Goal: Transaction & Acquisition: Download file/media

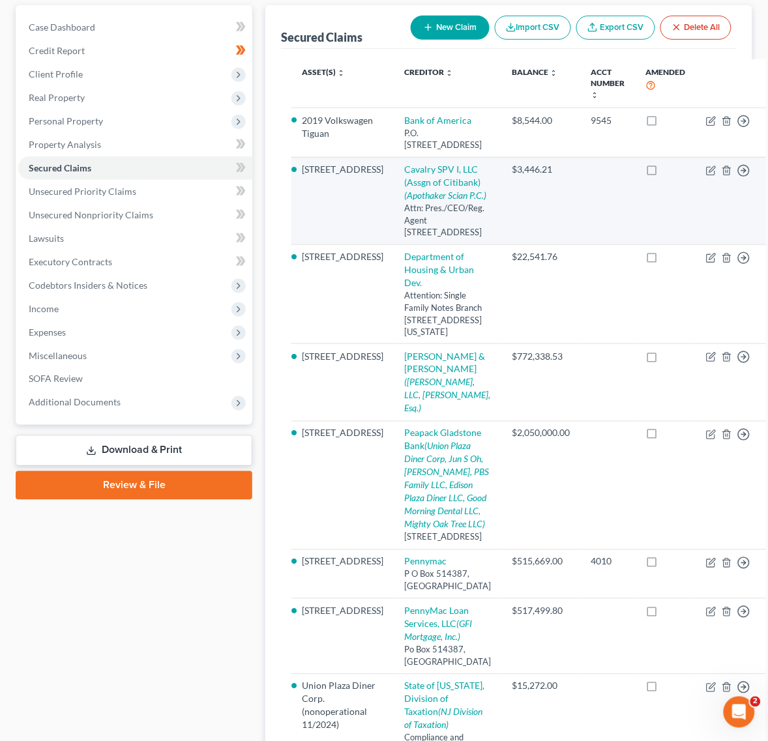
scroll to position [82, 0]
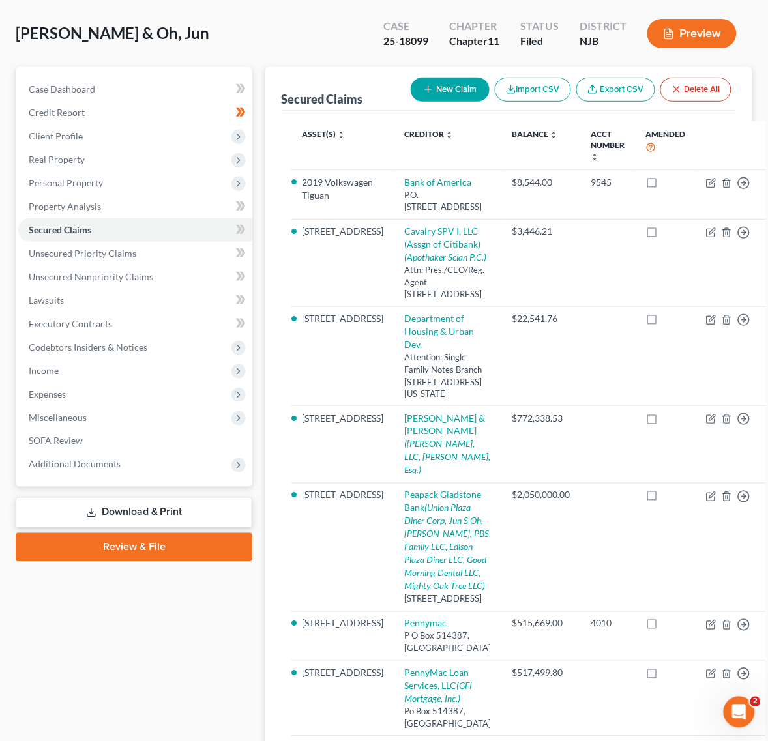
click at [129, 500] on link "Download & Print" at bounding box center [134, 513] width 237 height 31
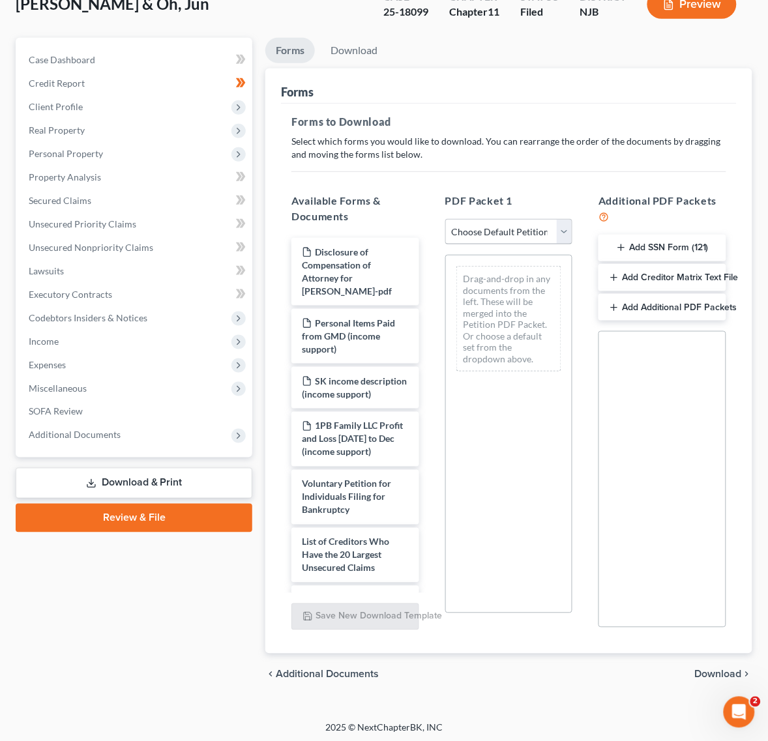
scroll to position [114, 0]
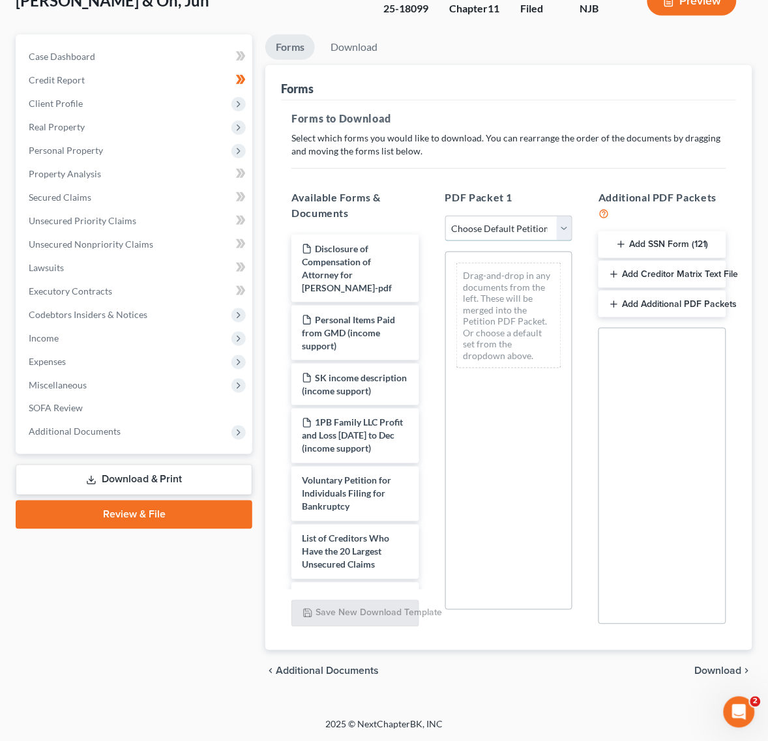
click at [522, 219] on select "Choose Default Petition PDF Packet Complete Bankruptcy Petition (all forms and …" at bounding box center [509, 229] width 128 height 26
select select "0"
click at [445, 216] on select "Choose Default Petition PDF Packet Complete Bankruptcy Petition (all forms and …" at bounding box center [509, 229] width 128 height 26
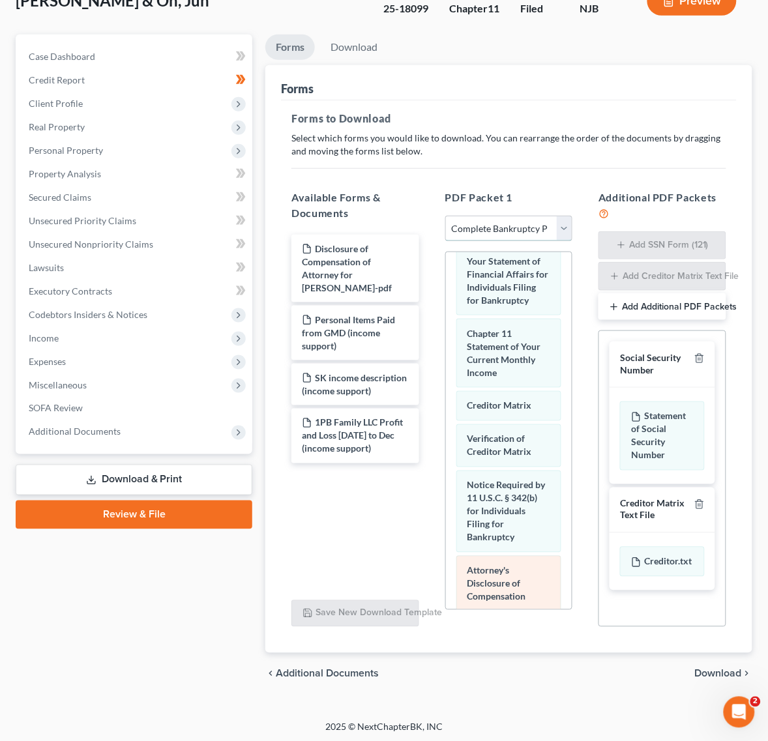
scroll to position [998, 0]
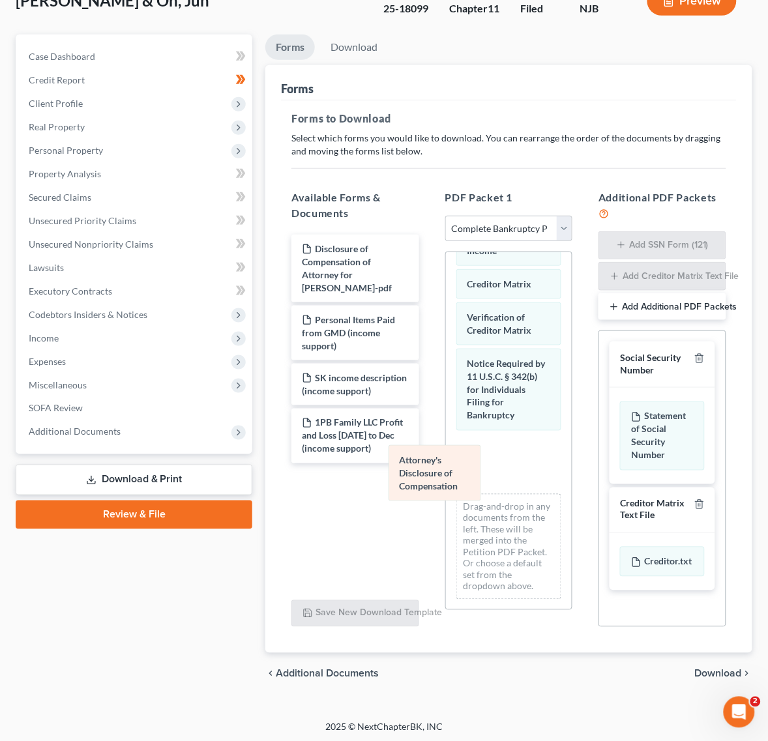
drag, startPoint x: 522, startPoint y: 442, endPoint x: 353, endPoint y: 509, distance: 181.8
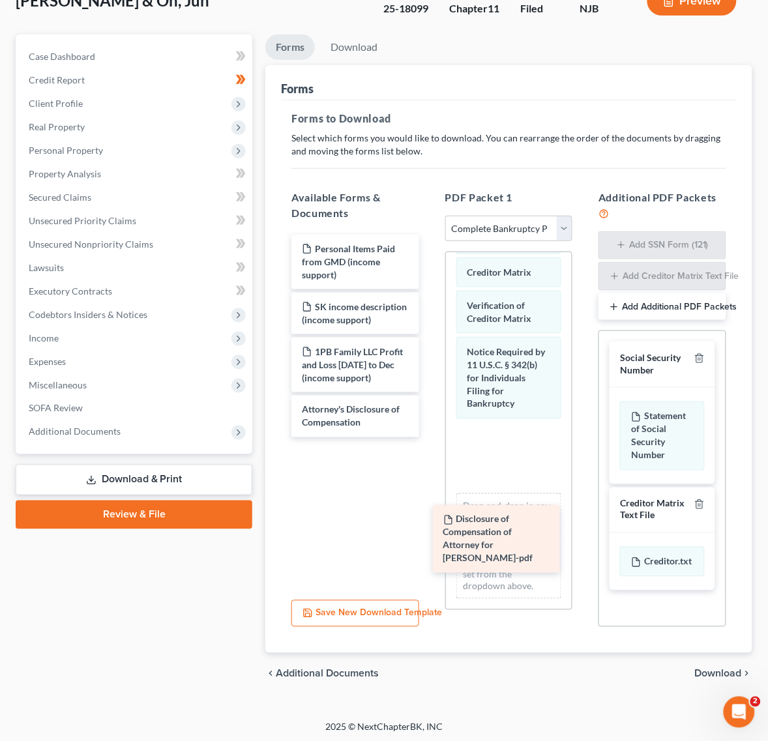
drag, startPoint x: 381, startPoint y: 277, endPoint x: 522, endPoint y: 550, distance: 306.8
click at [430, 438] on div "Disclosure of Compensation of Attorney for Debtor - [PERSON_NAME]-pdf Disclosur…" at bounding box center [355, 336] width 149 height 203
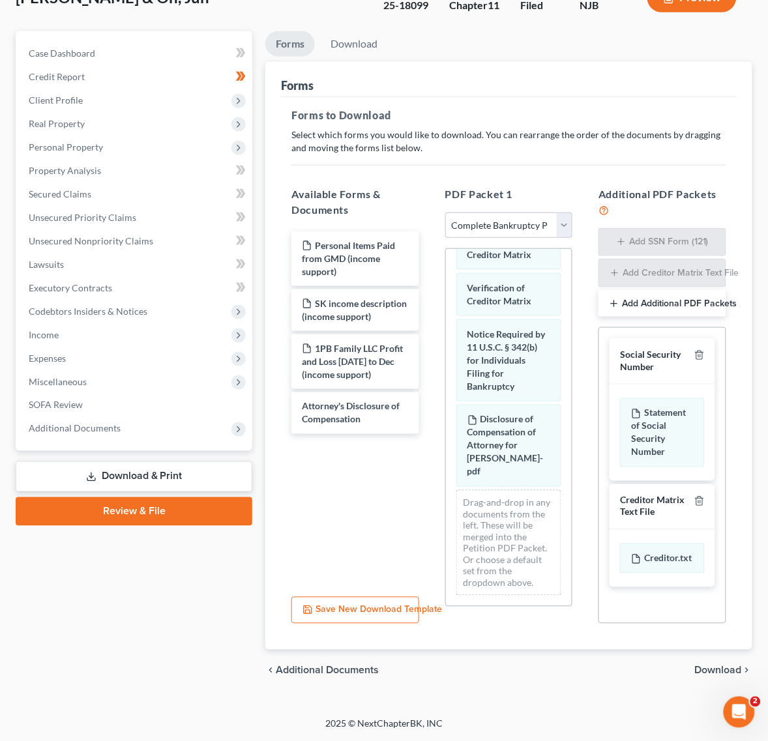
scroll to position [1025, 0]
click at [699, 672] on span "Download" at bounding box center [718, 671] width 47 height 10
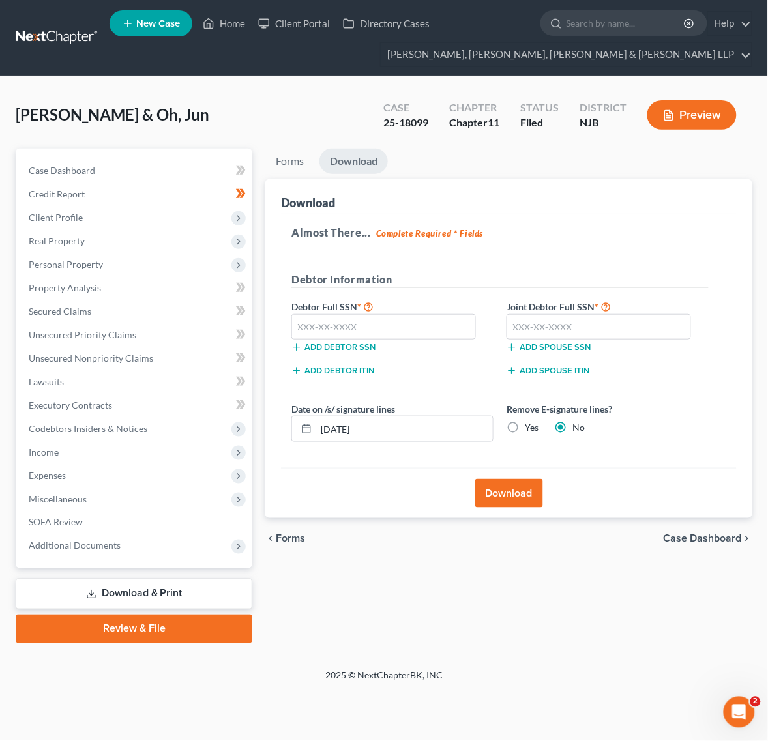
scroll to position [0, 0]
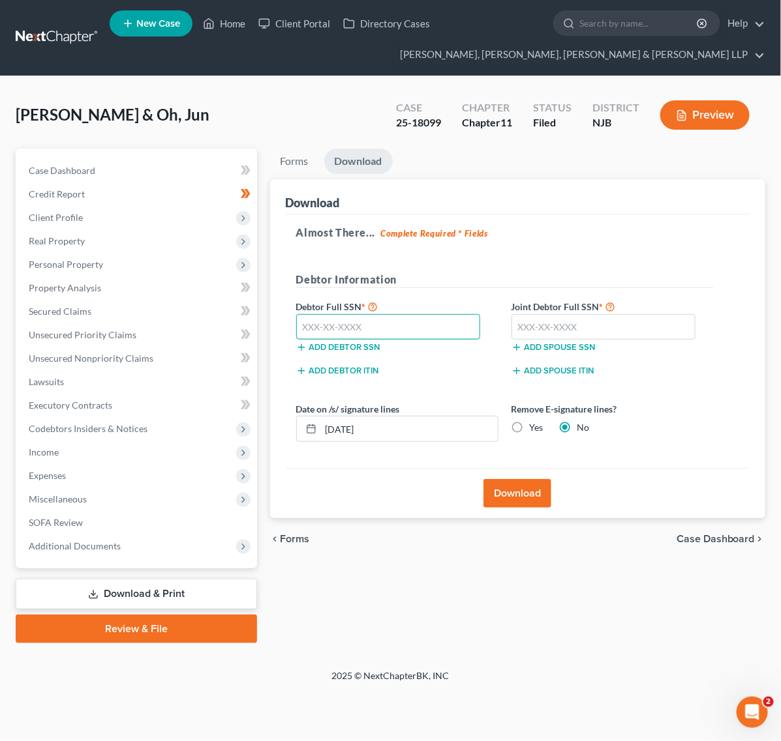
click at [392, 333] on input "text" at bounding box center [388, 327] width 185 height 26
click at [587, 326] on input "text" at bounding box center [603, 327] width 185 height 26
type input "556-75-4501"
click at [310, 322] on input "text" at bounding box center [388, 327] width 185 height 26
click at [541, 504] on button "Download" at bounding box center [517, 493] width 68 height 29
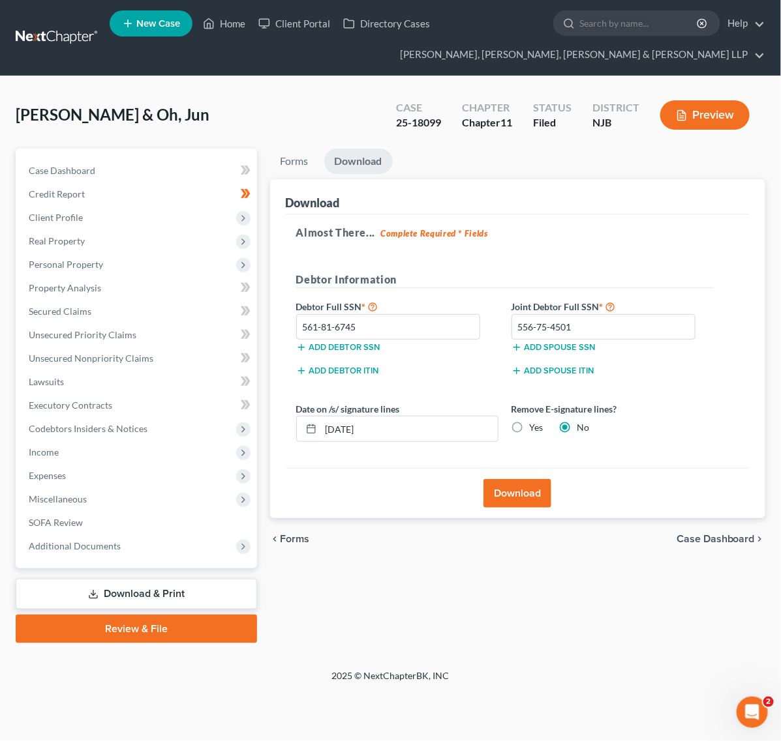
type input "561-81-6745"
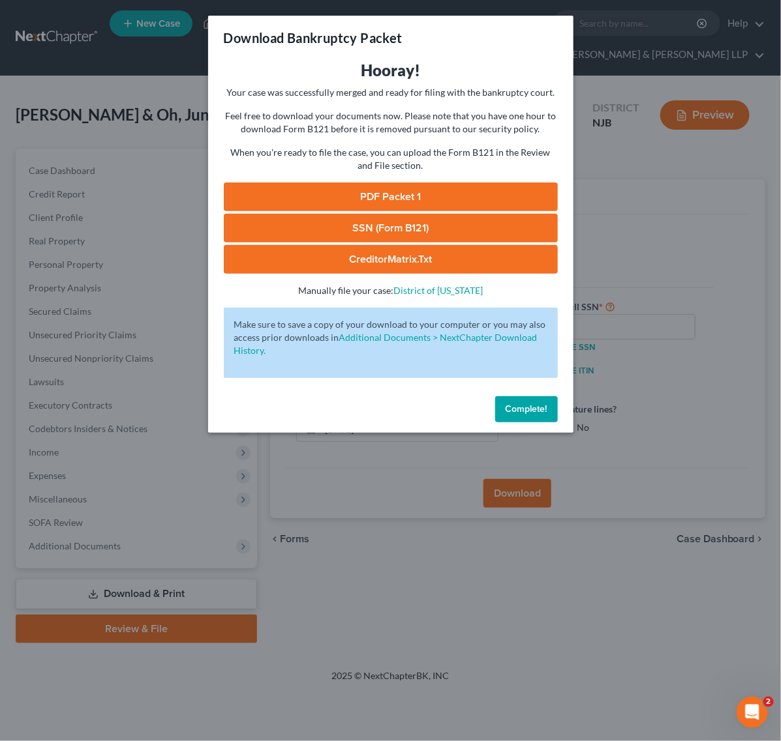
click at [418, 199] on link "PDF Packet 1" at bounding box center [391, 197] width 334 height 29
click at [594, 289] on div "Download Bankruptcy Packet Hooray! Your case was successfully merged and ready …" at bounding box center [390, 370] width 781 height 741
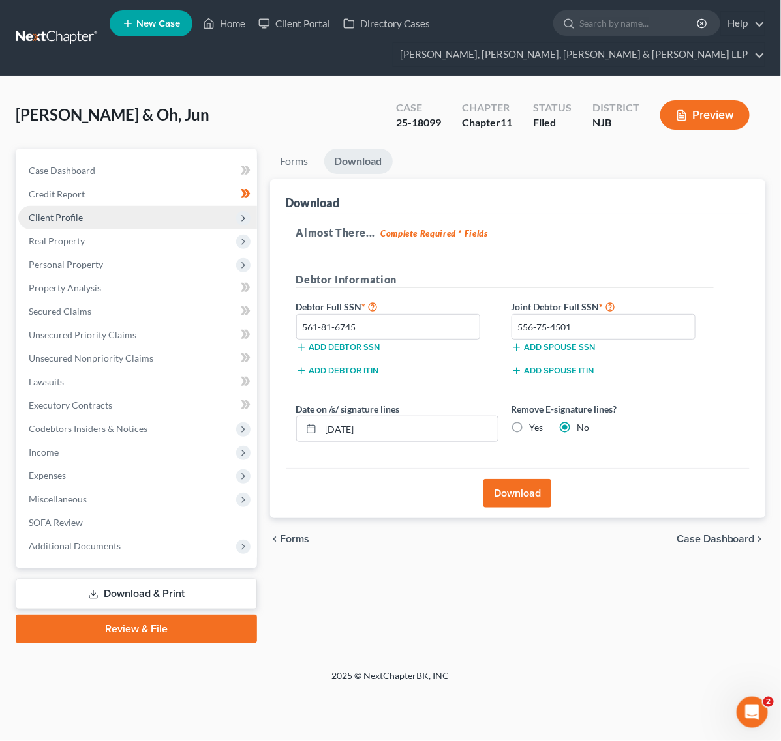
click at [211, 213] on span "Client Profile" at bounding box center [137, 217] width 239 height 23
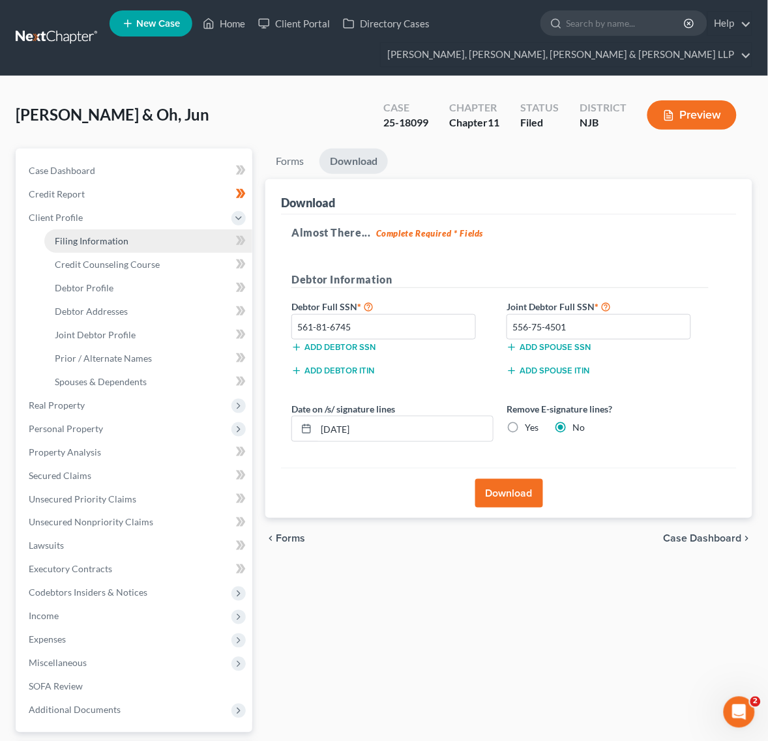
click at [164, 245] on link "Filing Information" at bounding box center [148, 241] width 208 height 23
select select "0"
select select "3"
select select "1"
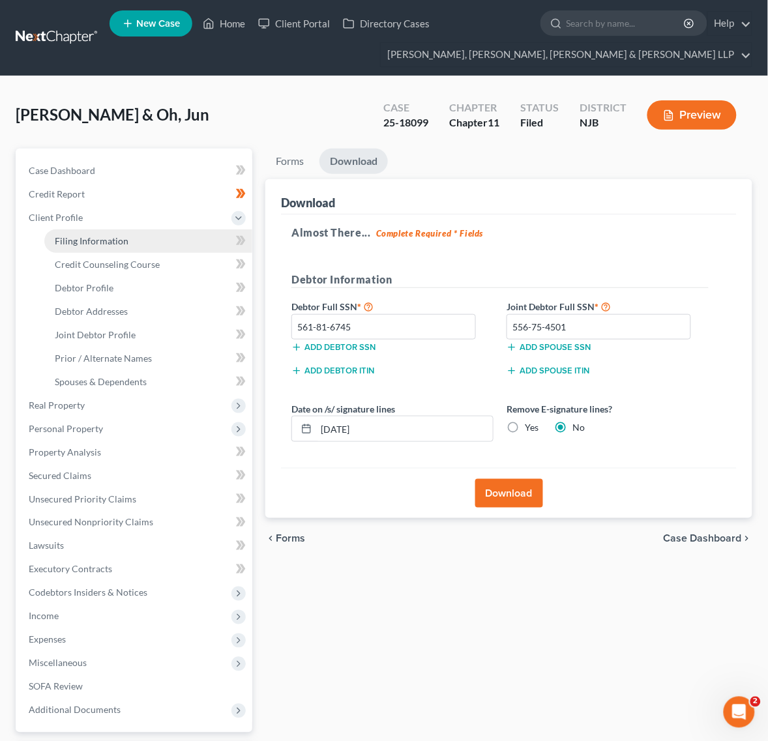
select select "0"
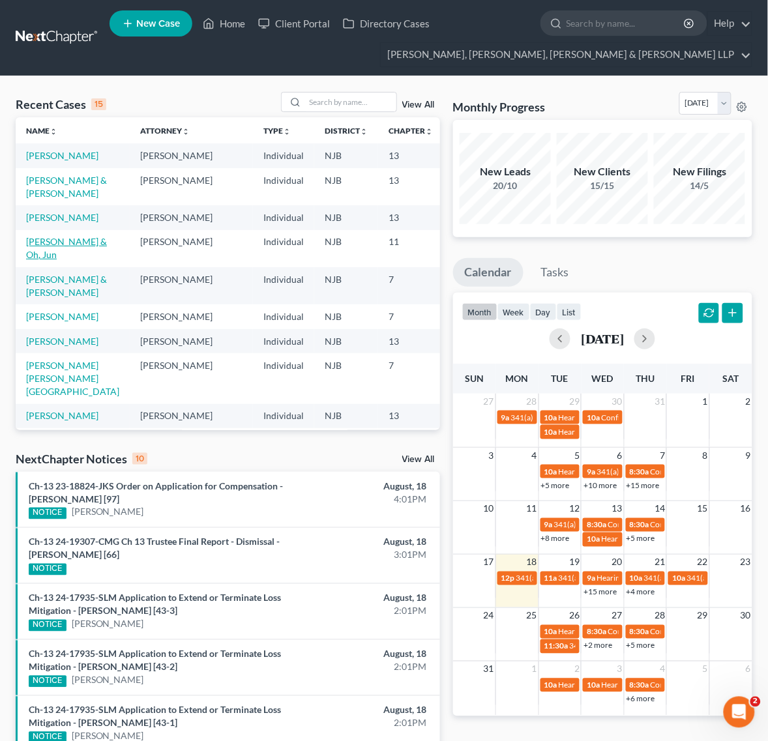
click at [70, 260] on link "[PERSON_NAME] & Oh, Jun" at bounding box center [66, 248] width 81 height 24
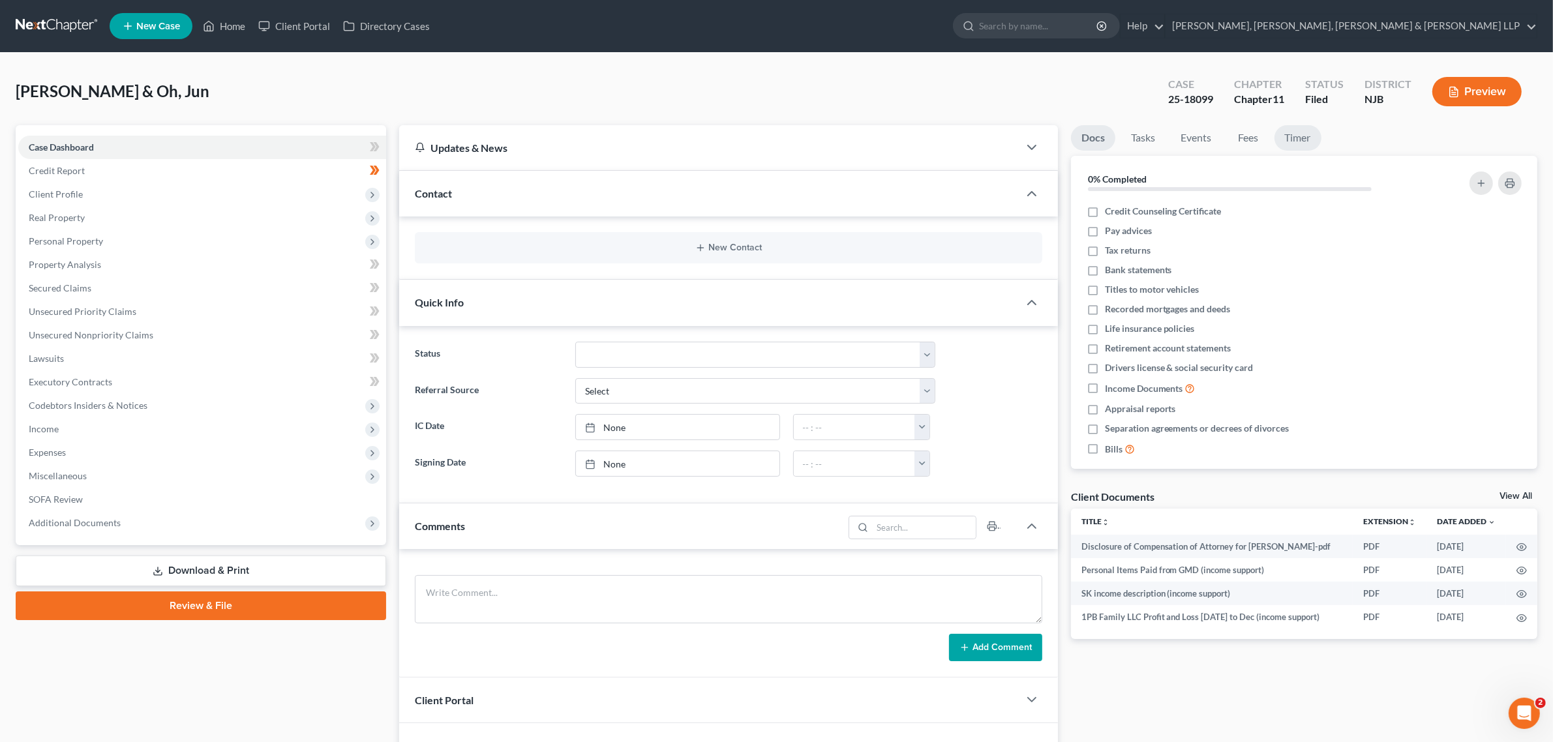
click at [780, 142] on link "Timer" at bounding box center [1297, 137] width 47 height 25
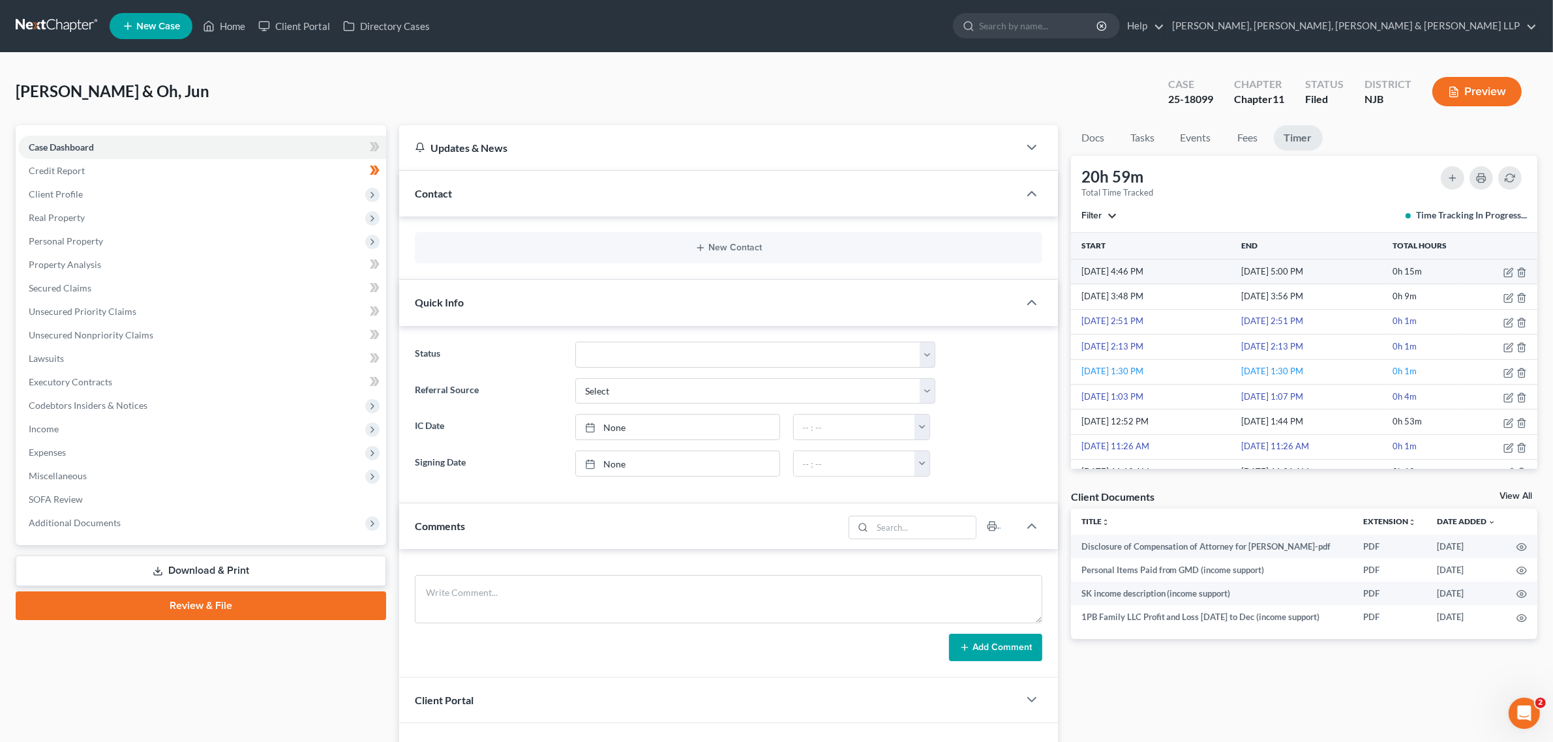
click at [780, 282] on td "0h 15m" at bounding box center [1426, 271] width 72 height 25
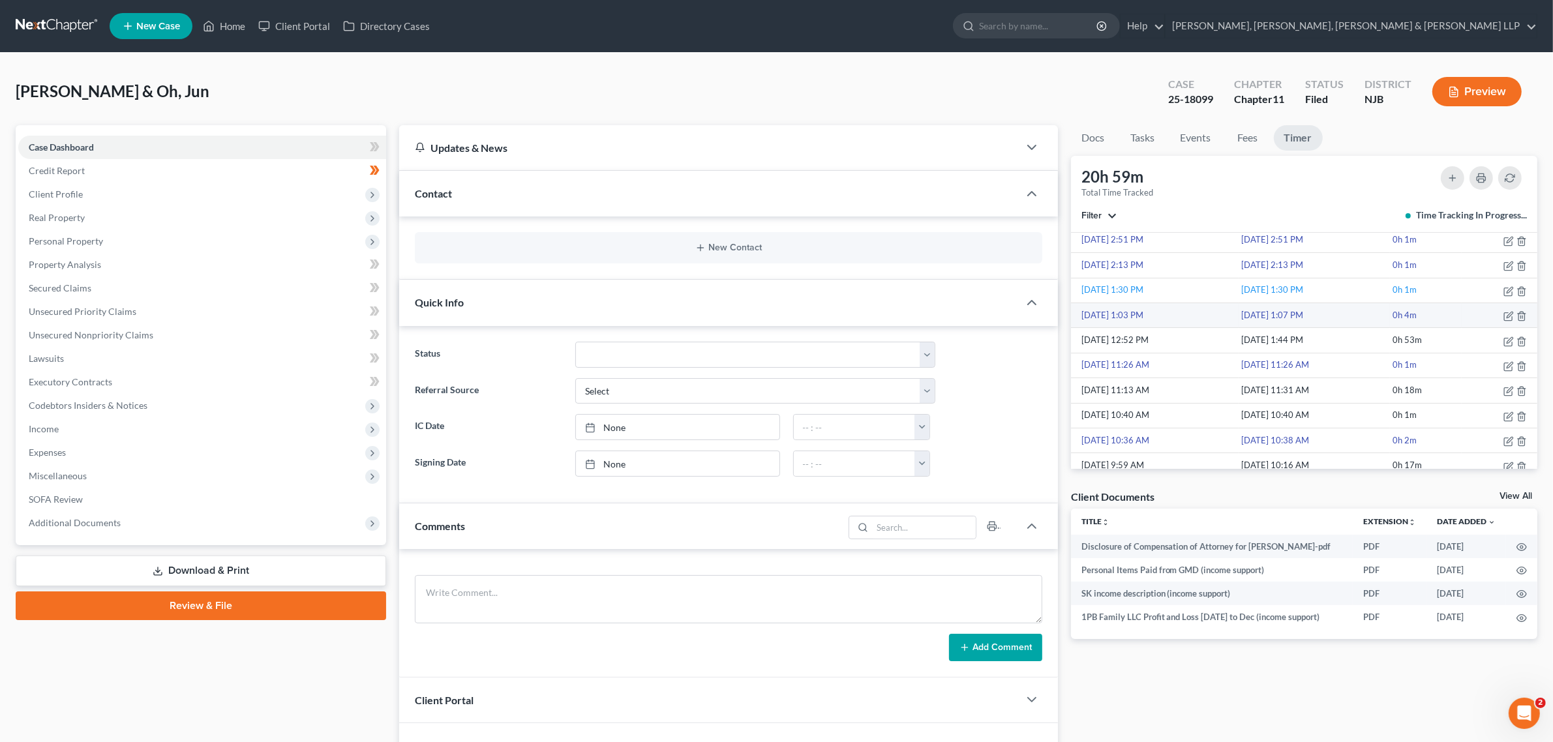
scroll to position [163, 0]
click at [83, 256] on link "Property Analysis" at bounding box center [202, 264] width 368 height 23
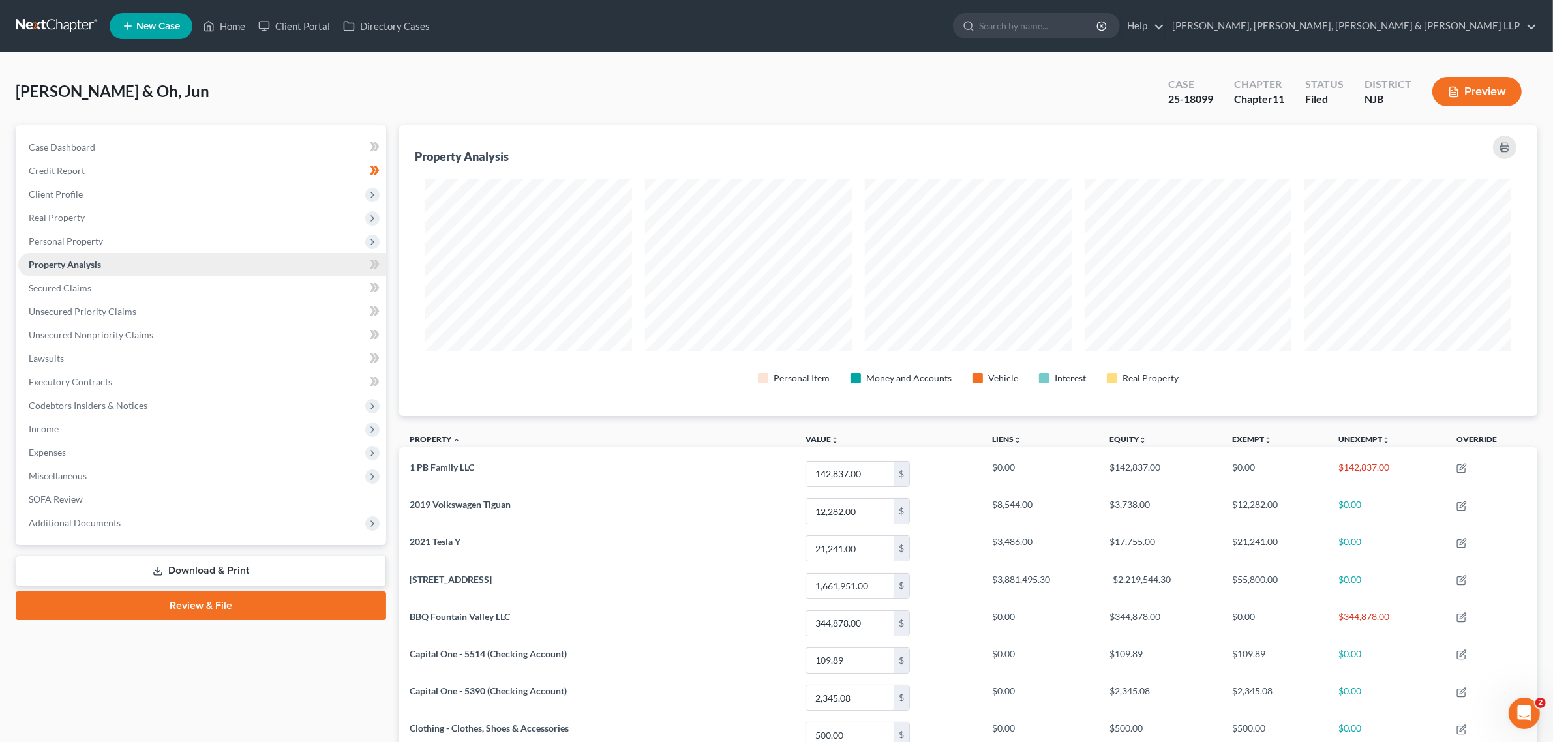
scroll to position [291, 1138]
click at [106, 277] on link "Secured Claims" at bounding box center [202, 288] width 368 height 23
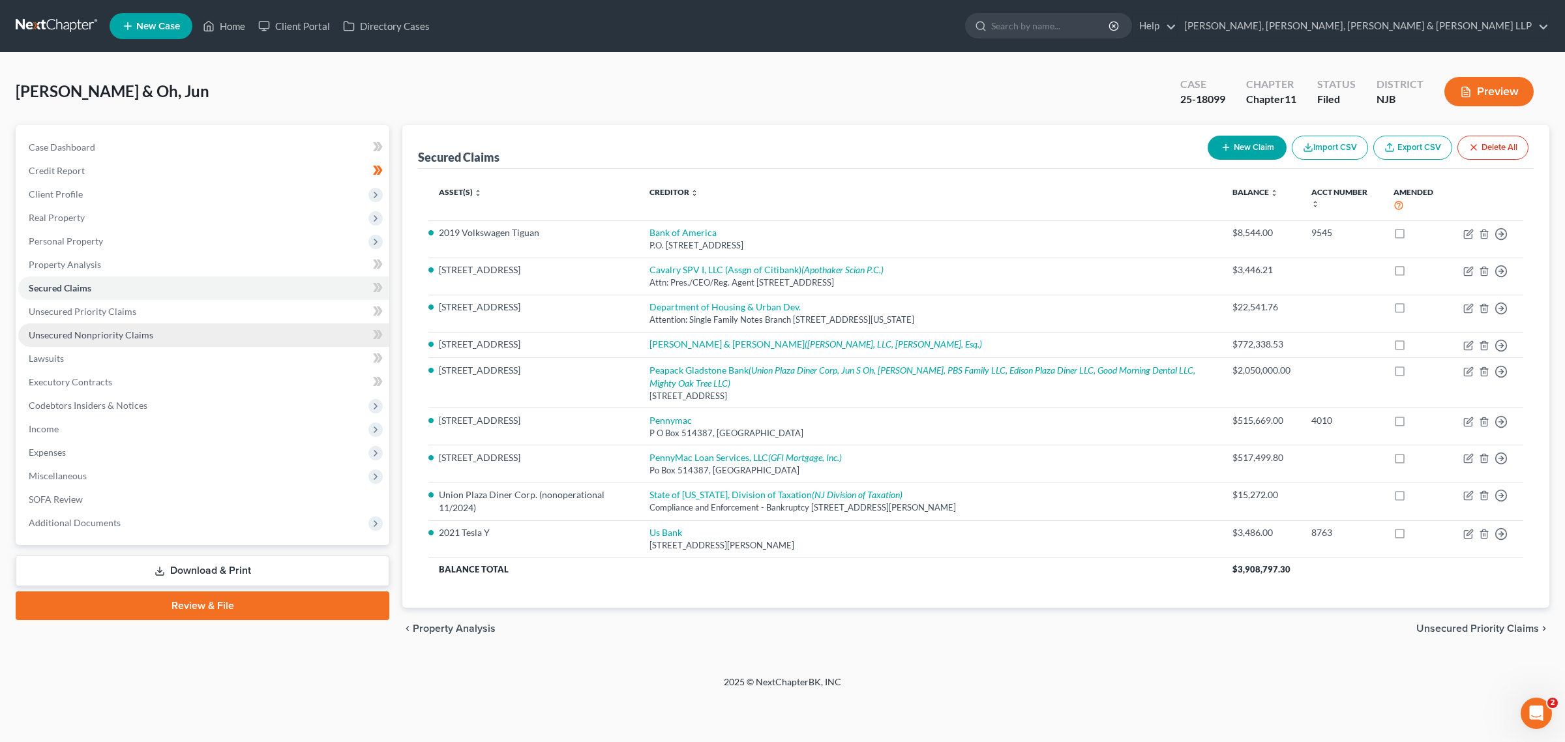
click at [163, 335] on link "Unsecured Nonpriority Claims" at bounding box center [203, 334] width 371 height 23
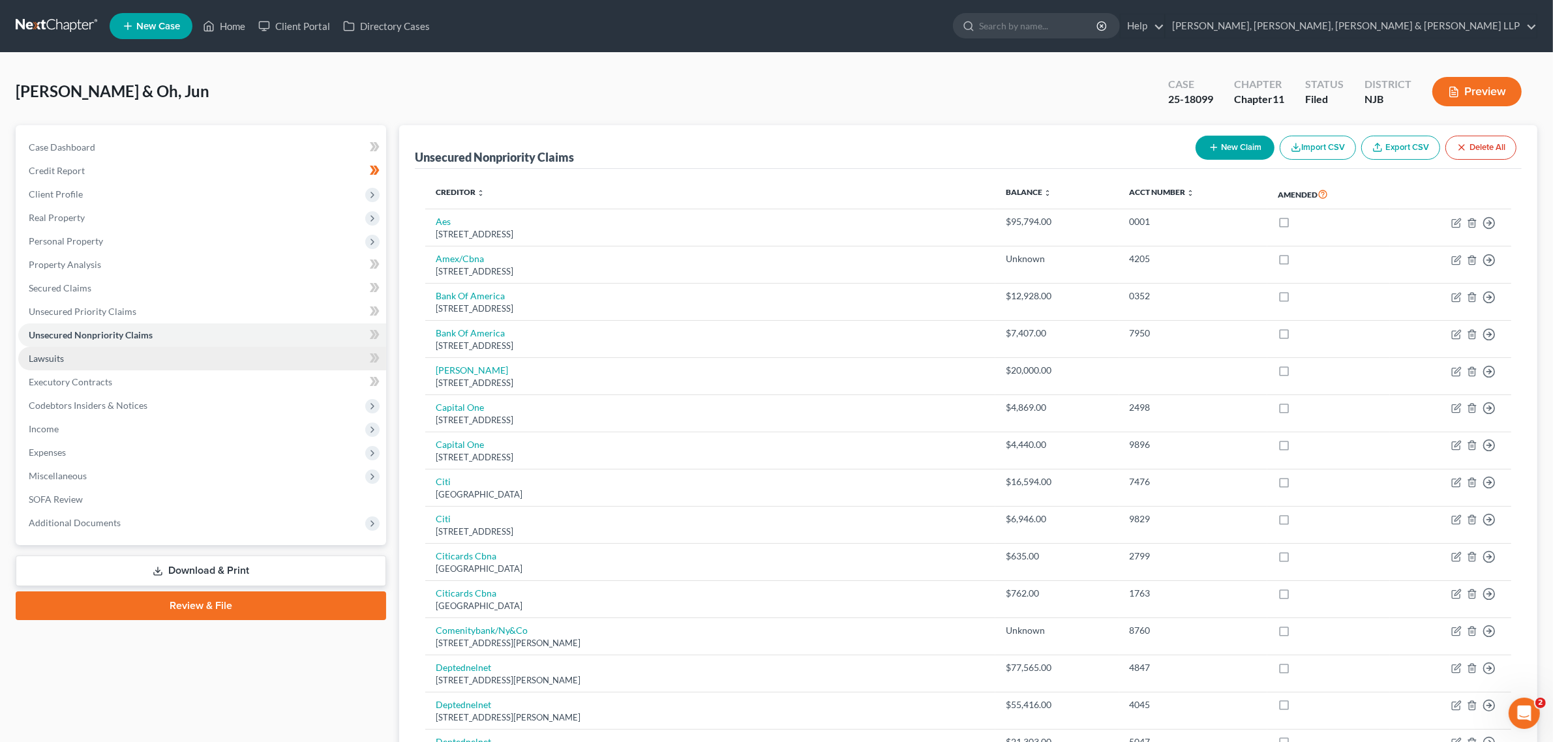
click at [152, 354] on link "Lawsuits" at bounding box center [202, 358] width 368 height 23
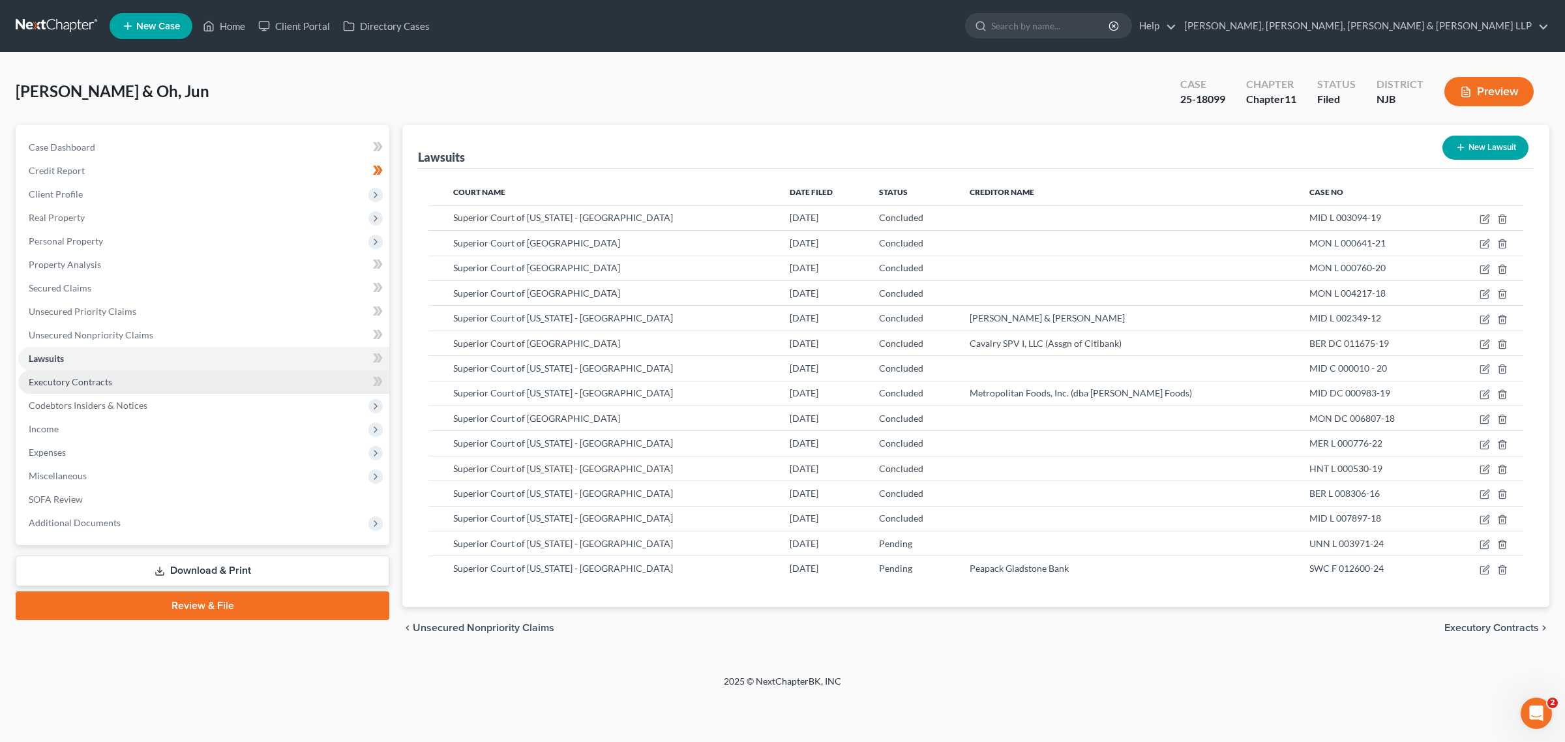
click at [158, 385] on link "Executory Contracts" at bounding box center [203, 381] width 371 height 23
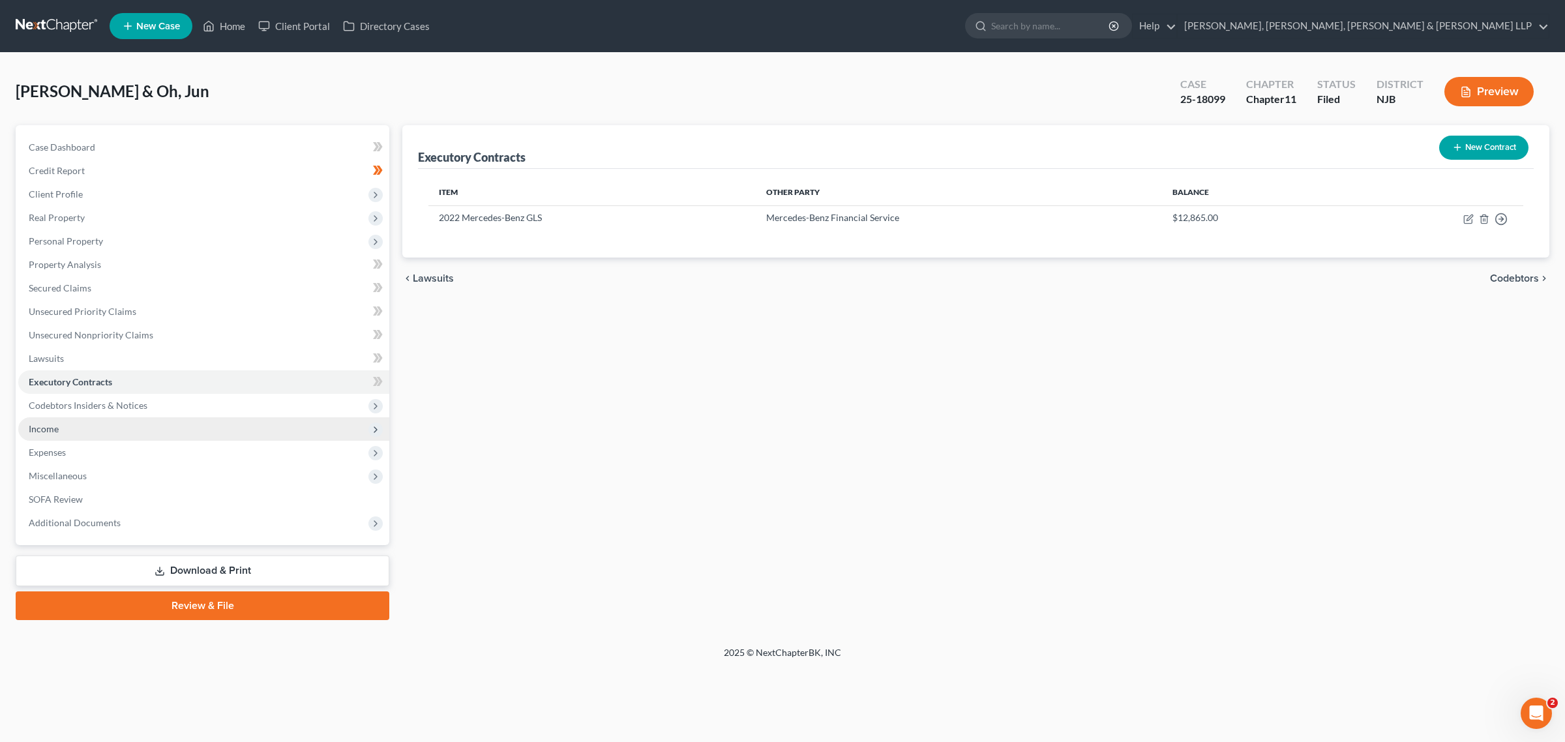
click at [177, 419] on span "Income" at bounding box center [203, 428] width 371 height 23
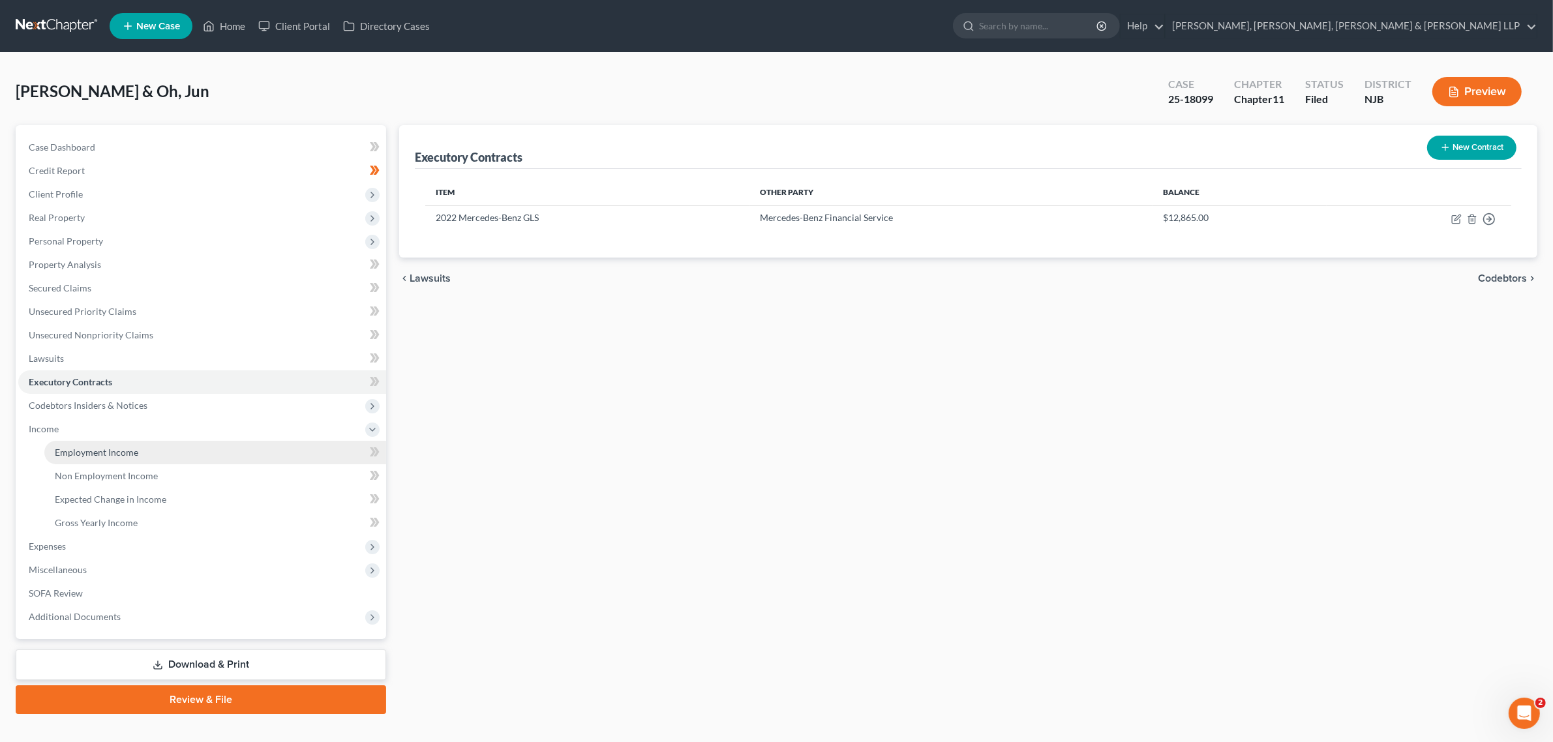
click at [179, 453] on link "Employment Income" at bounding box center [215, 452] width 342 height 23
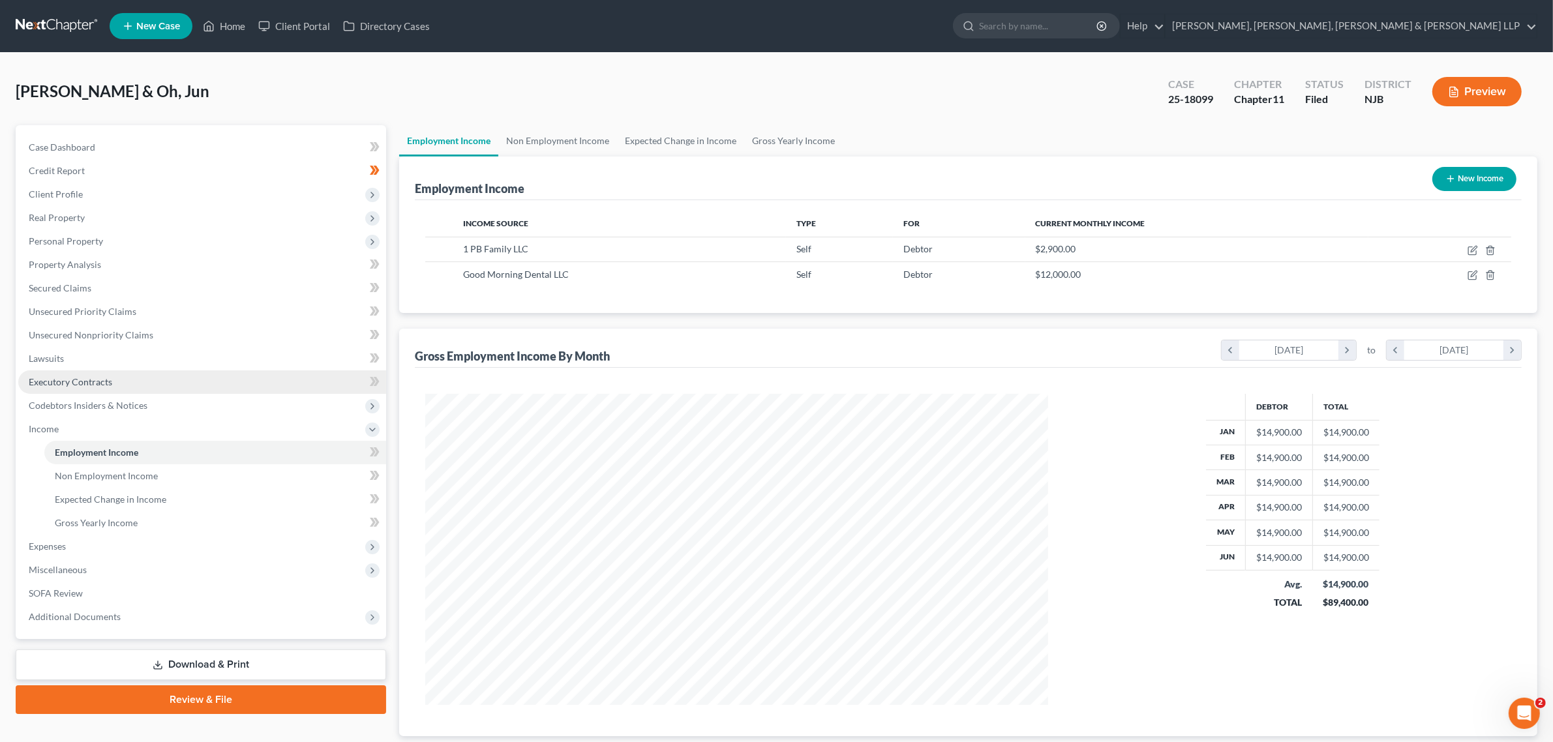
scroll to position [310, 648]
click at [157, 349] on link "Lawsuits" at bounding box center [202, 358] width 368 height 23
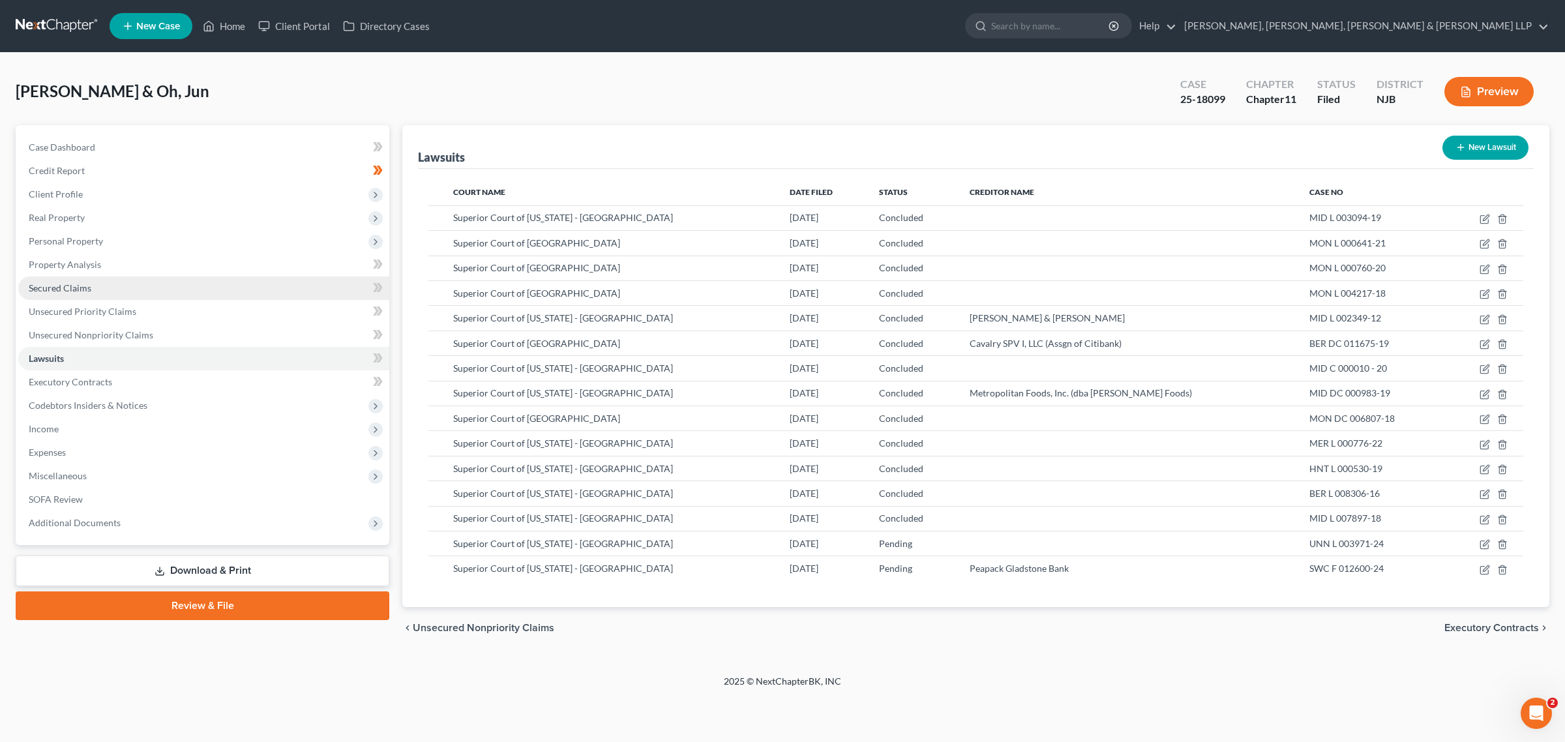
click at [147, 297] on link "Secured Claims" at bounding box center [203, 288] width 371 height 23
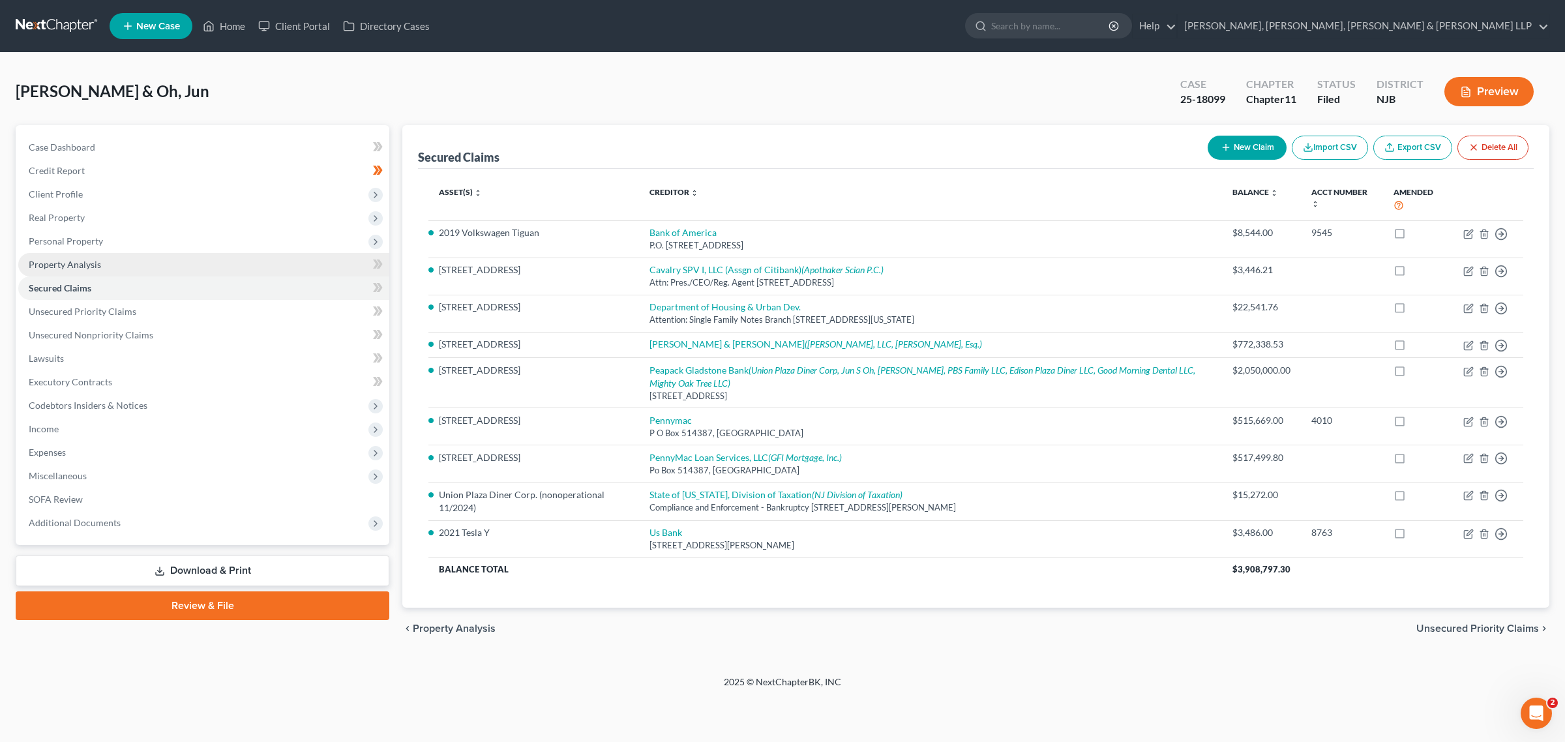
click at [138, 260] on link "Property Analysis" at bounding box center [203, 264] width 371 height 23
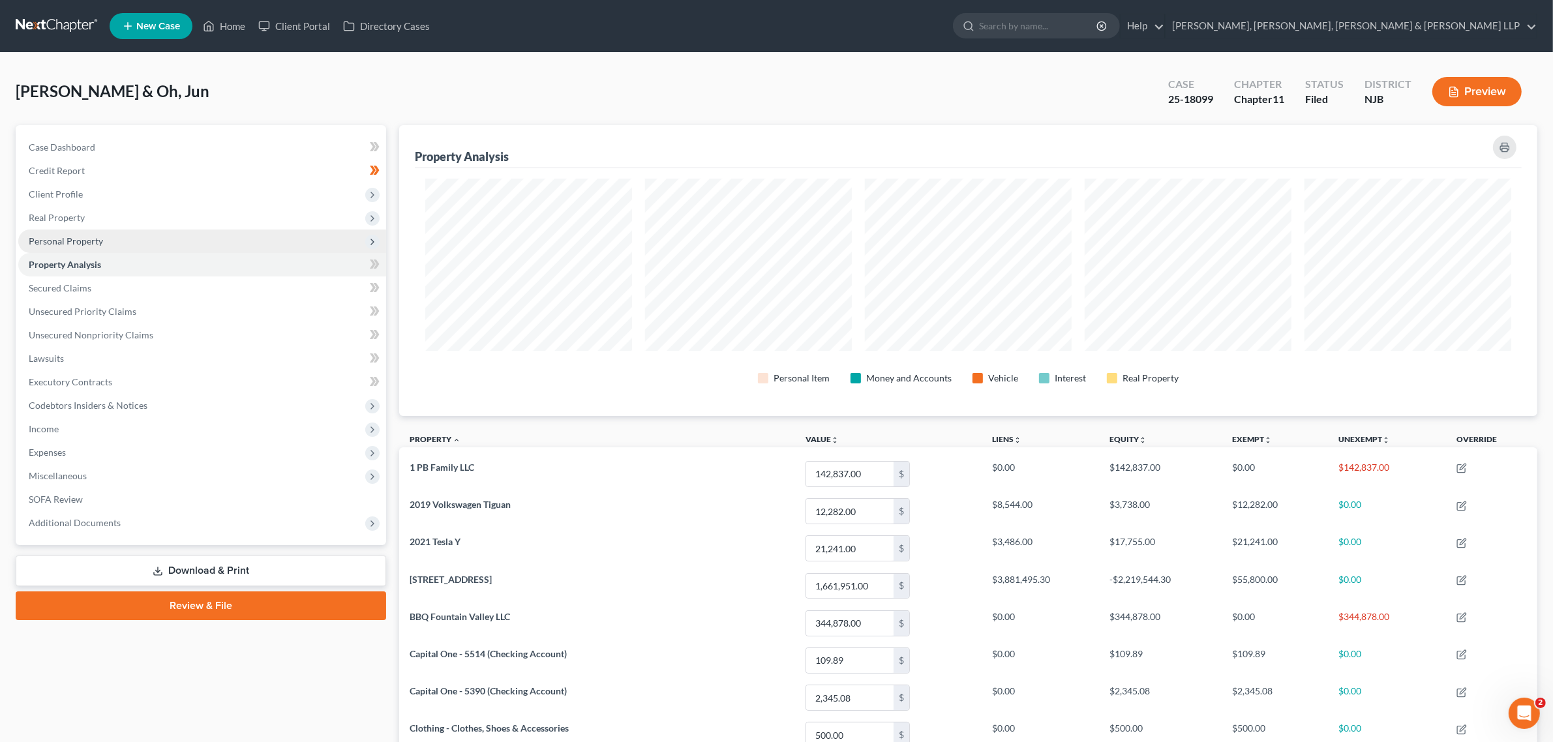
click at [128, 235] on span "Personal Property" at bounding box center [202, 241] width 368 height 23
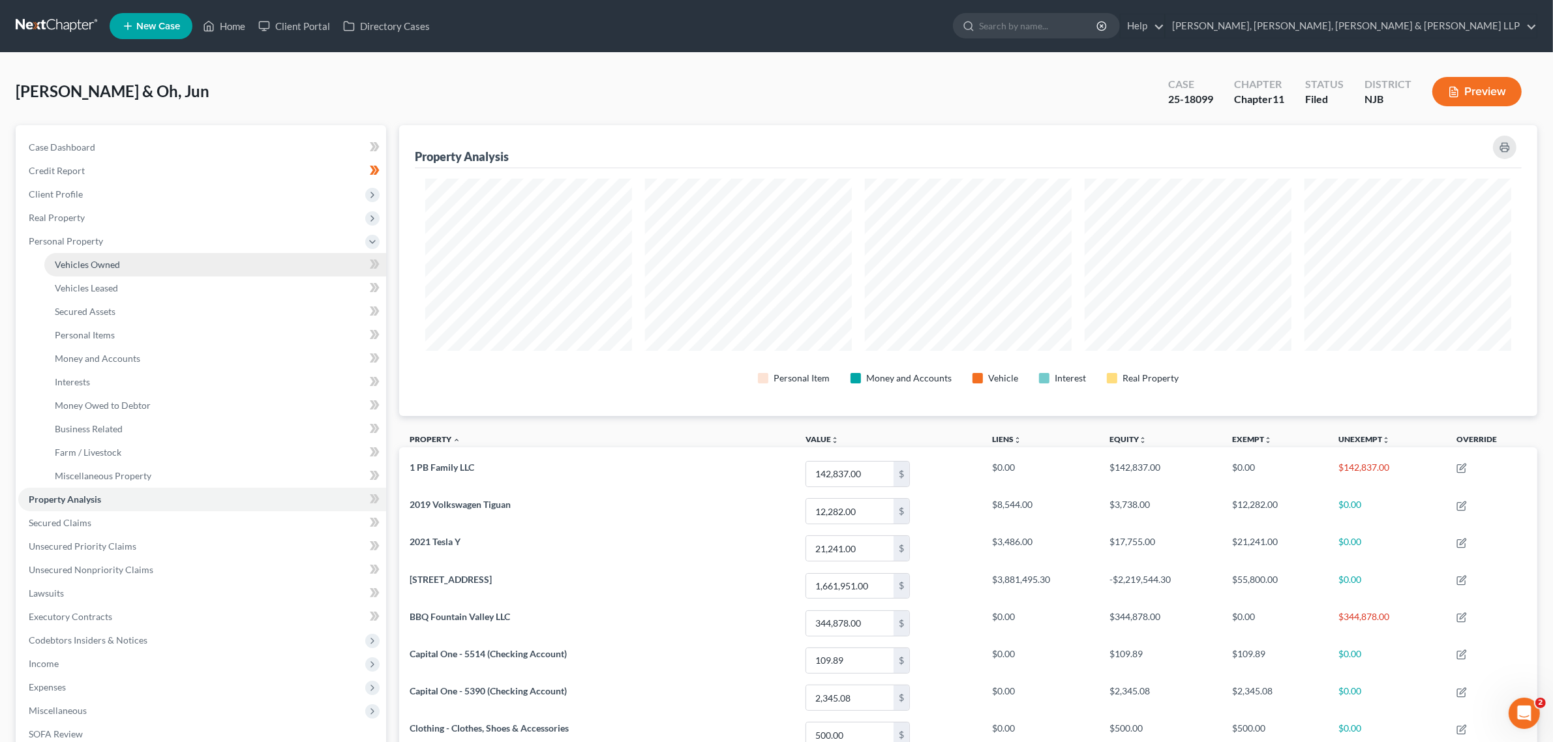
click at [118, 263] on span "Vehicles Owned" at bounding box center [87, 264] width 65 height 11
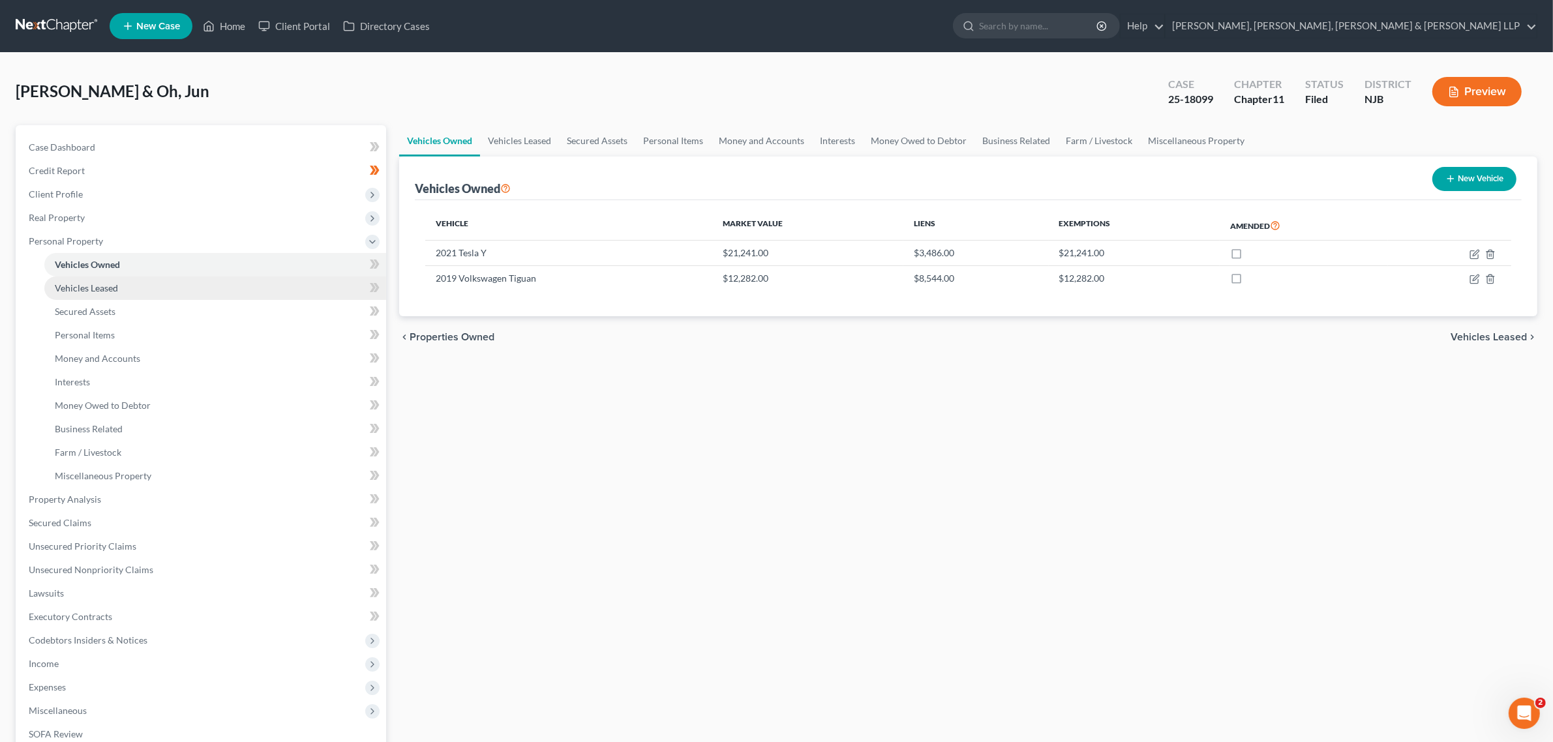
click at [110, 292] on link "Vehicles Leased" at bounding box center [215, 288] width 342 height 23
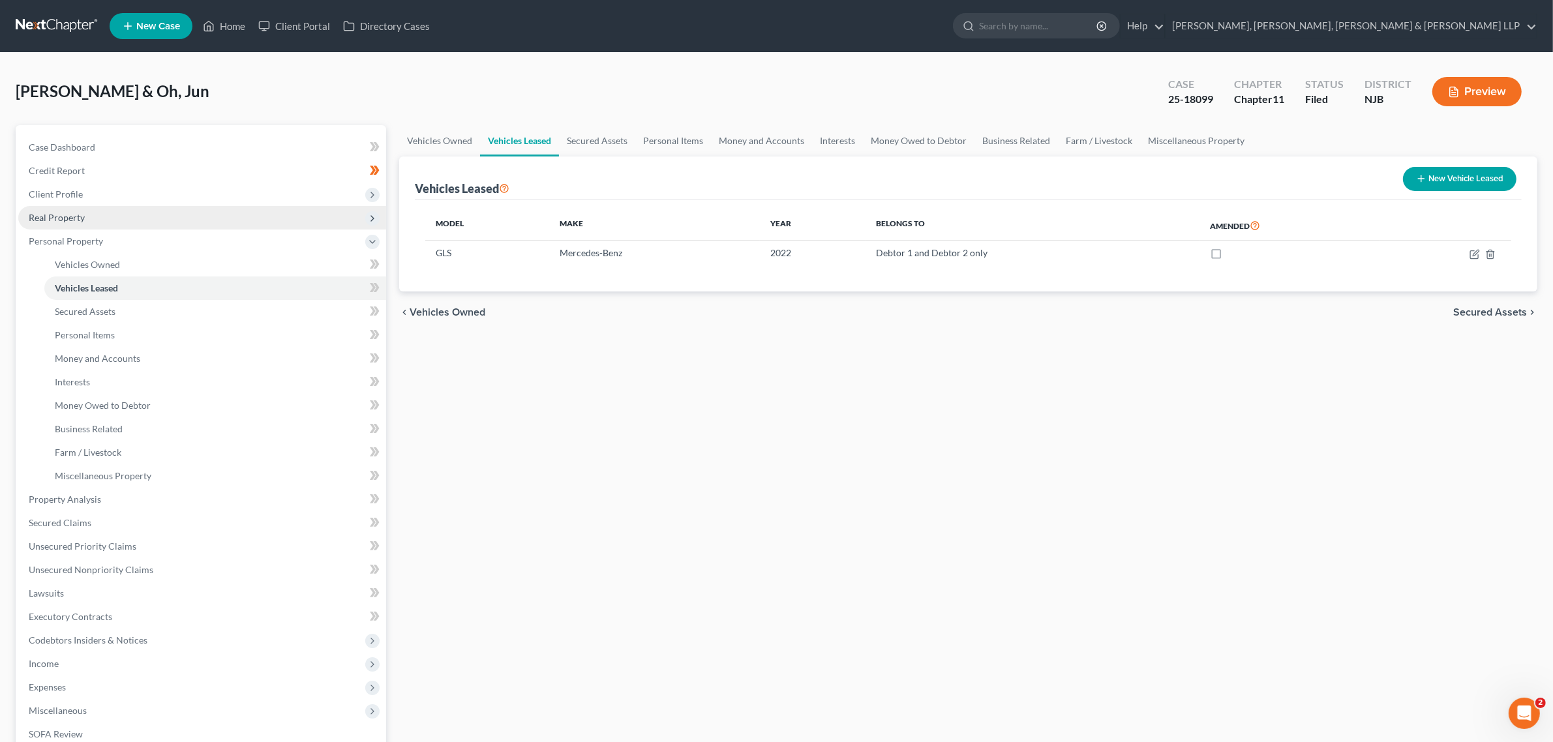
click at [106, 225] on span "Real Property" at bounding box center [202, 217] width 368 height 23
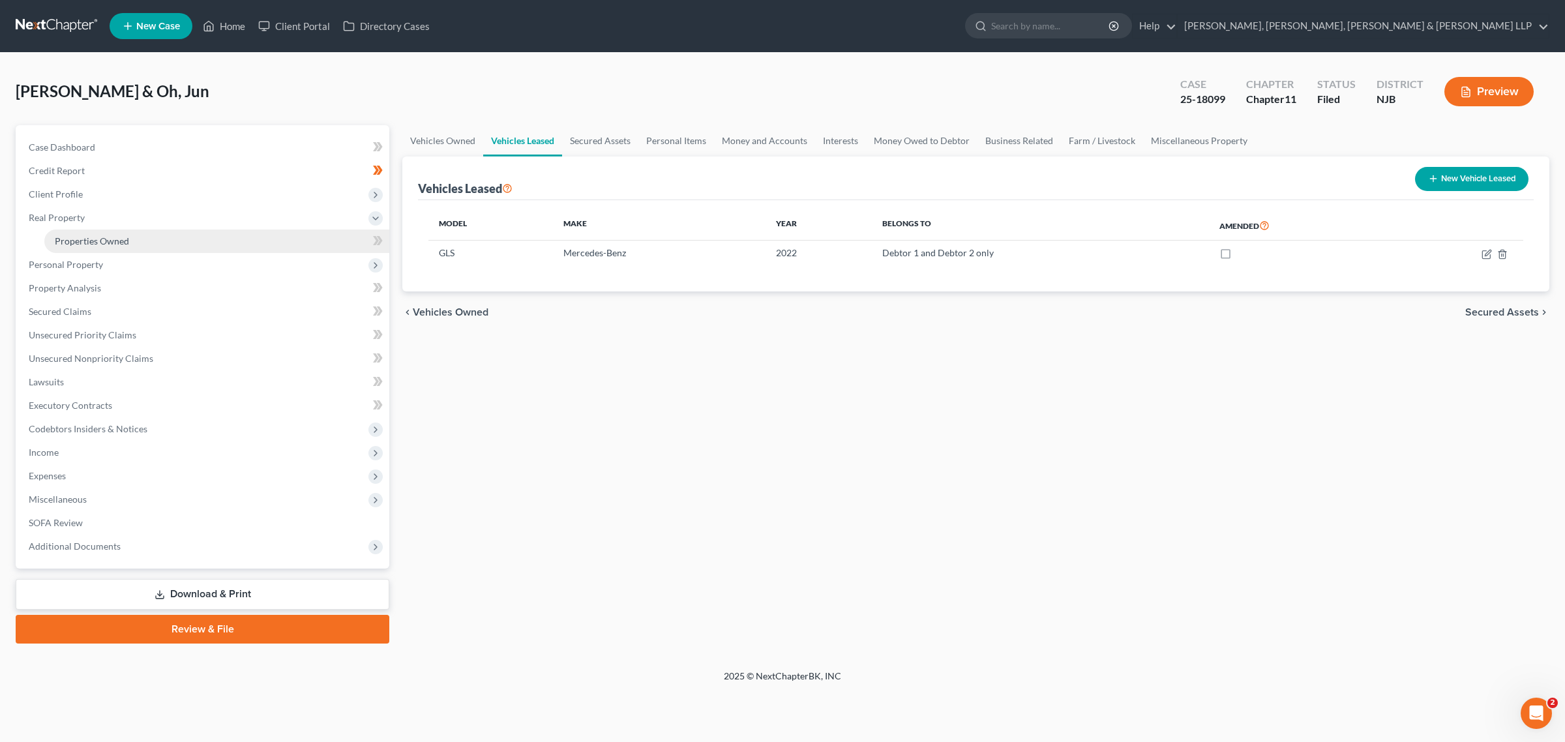
click at [102, 243] on span "Properties Owned" at bounding box center [92, 240] width 74 height 11
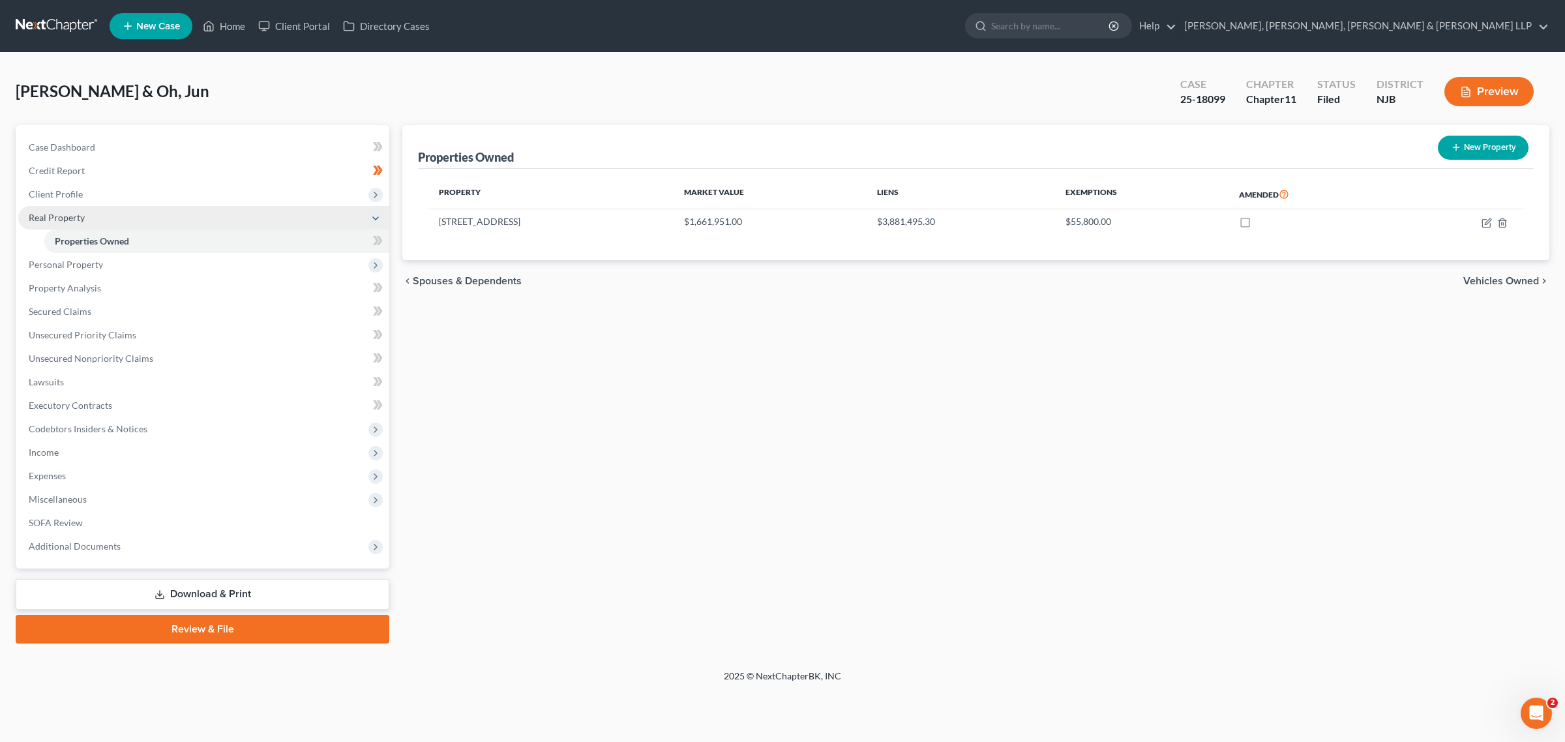
click at [102, 207] on span "Real Property" at bounding box center [203, 217] width 371 height 23
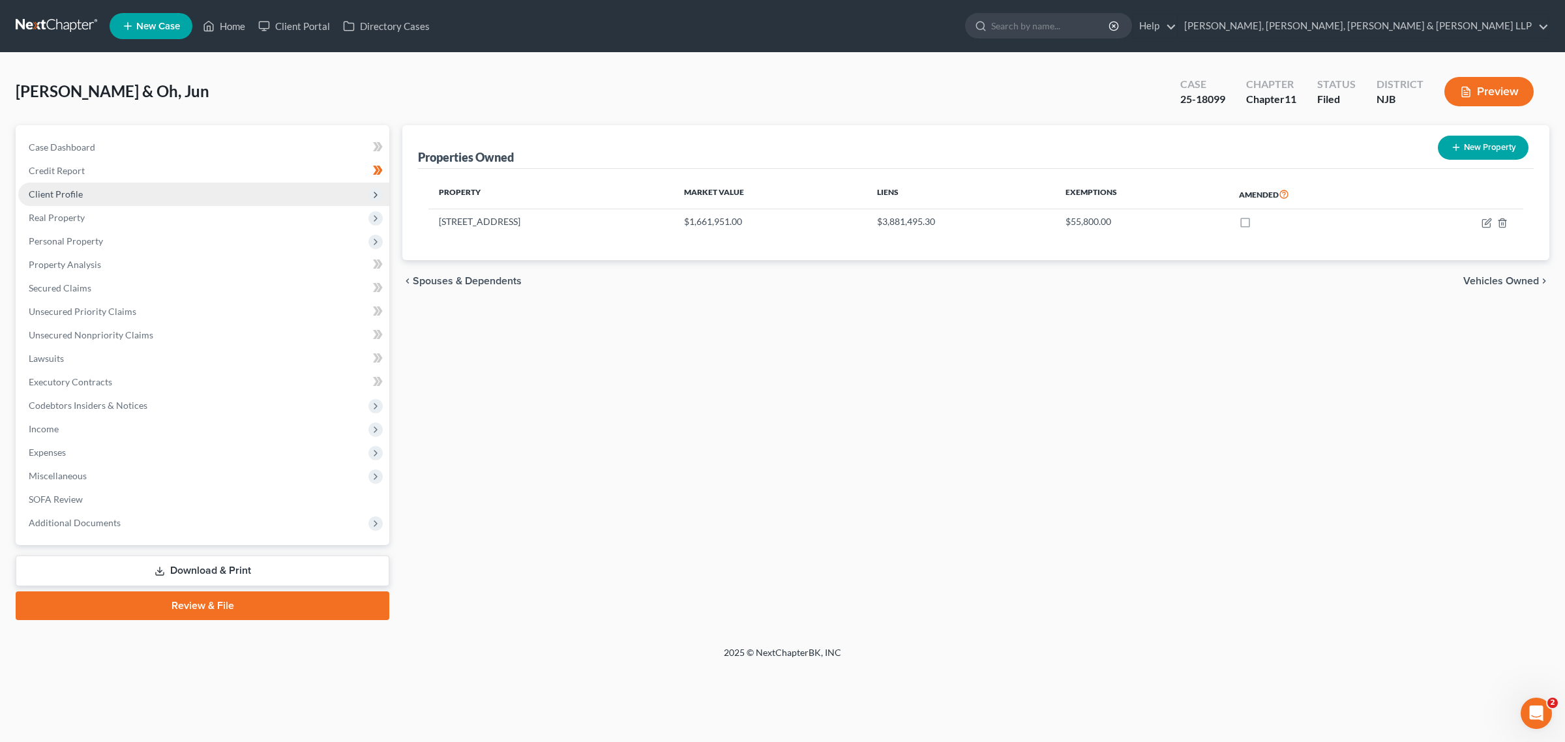
click at [100, 196] on span "Client Profile" at bounding box center [203, 194] width 371 height 23
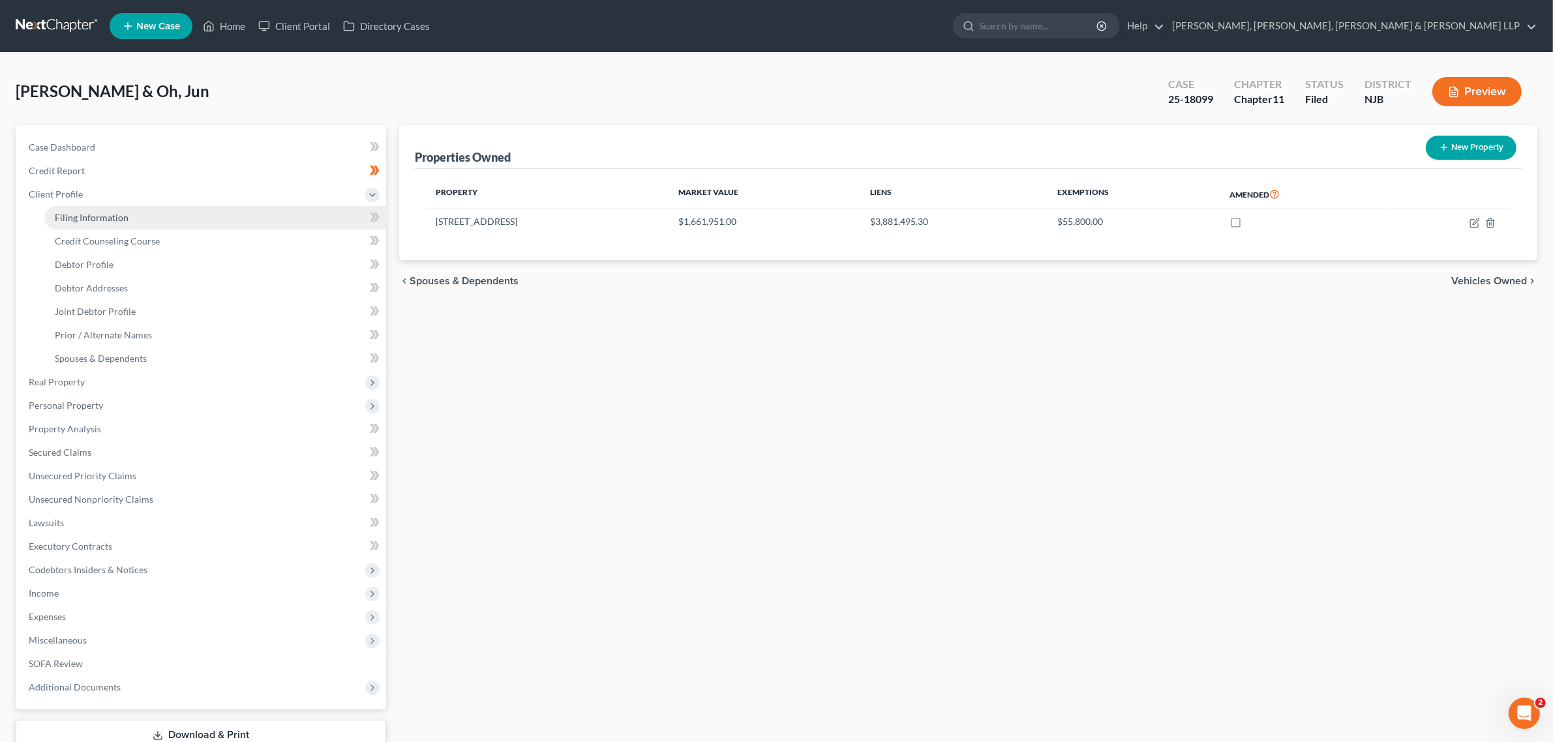
click at [97, 214] on span "Filing Information" at bounding box center [92, 217] width 74 height 11
select select "0"
select select "3"
select select "1"
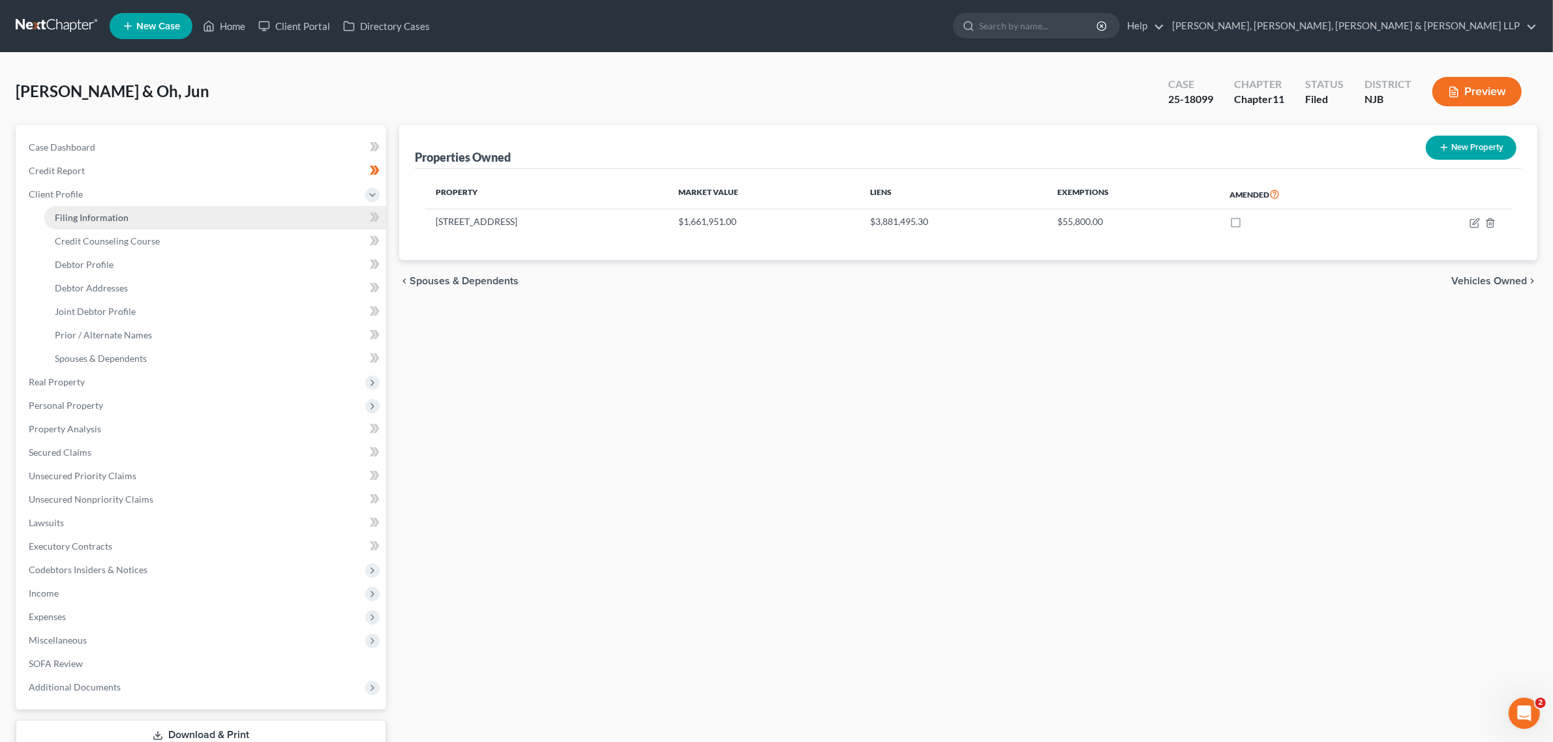
select select "51"
select select "0"
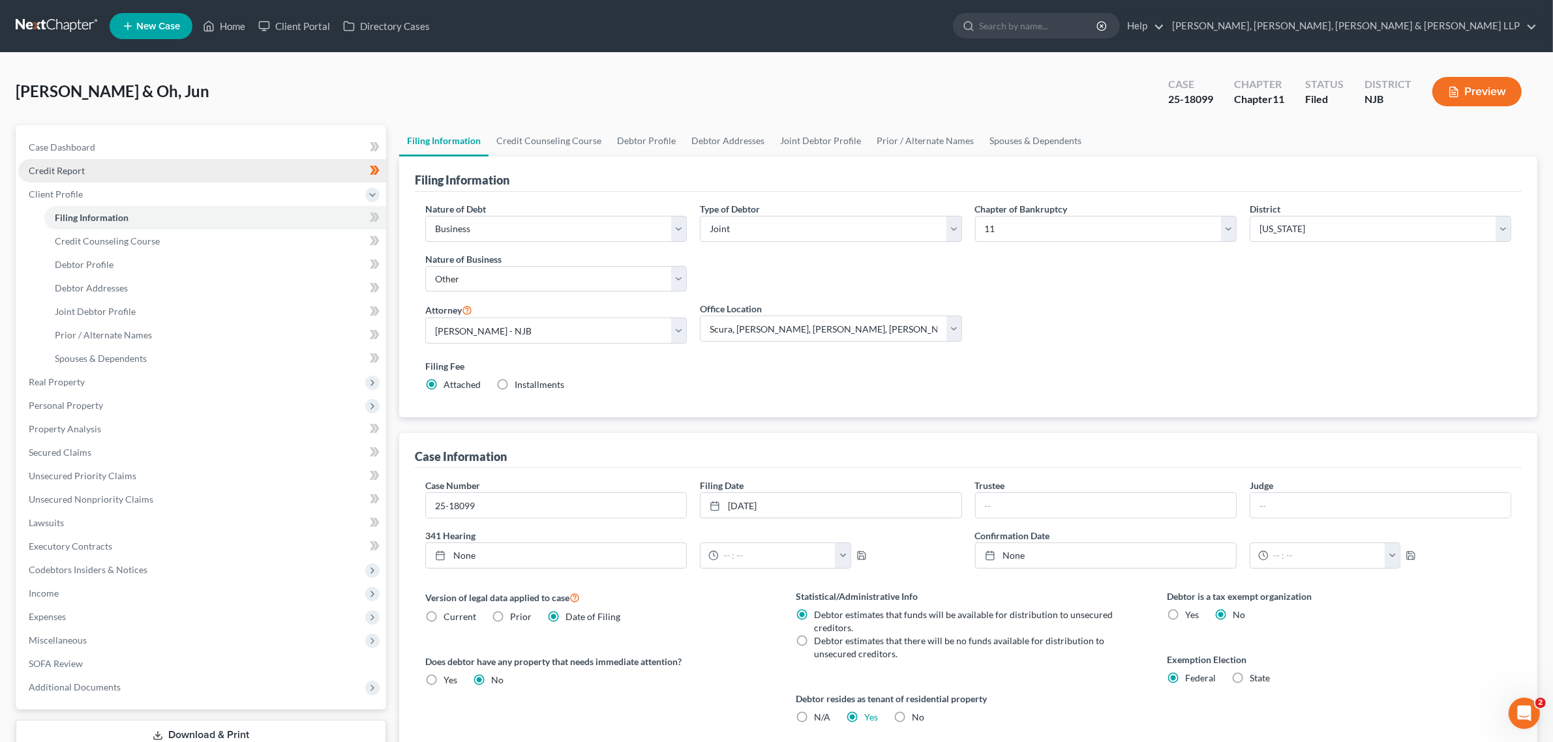
click at [89, 177] on link "Credit Report" at bounding box center [202, 170] width 368 height 23
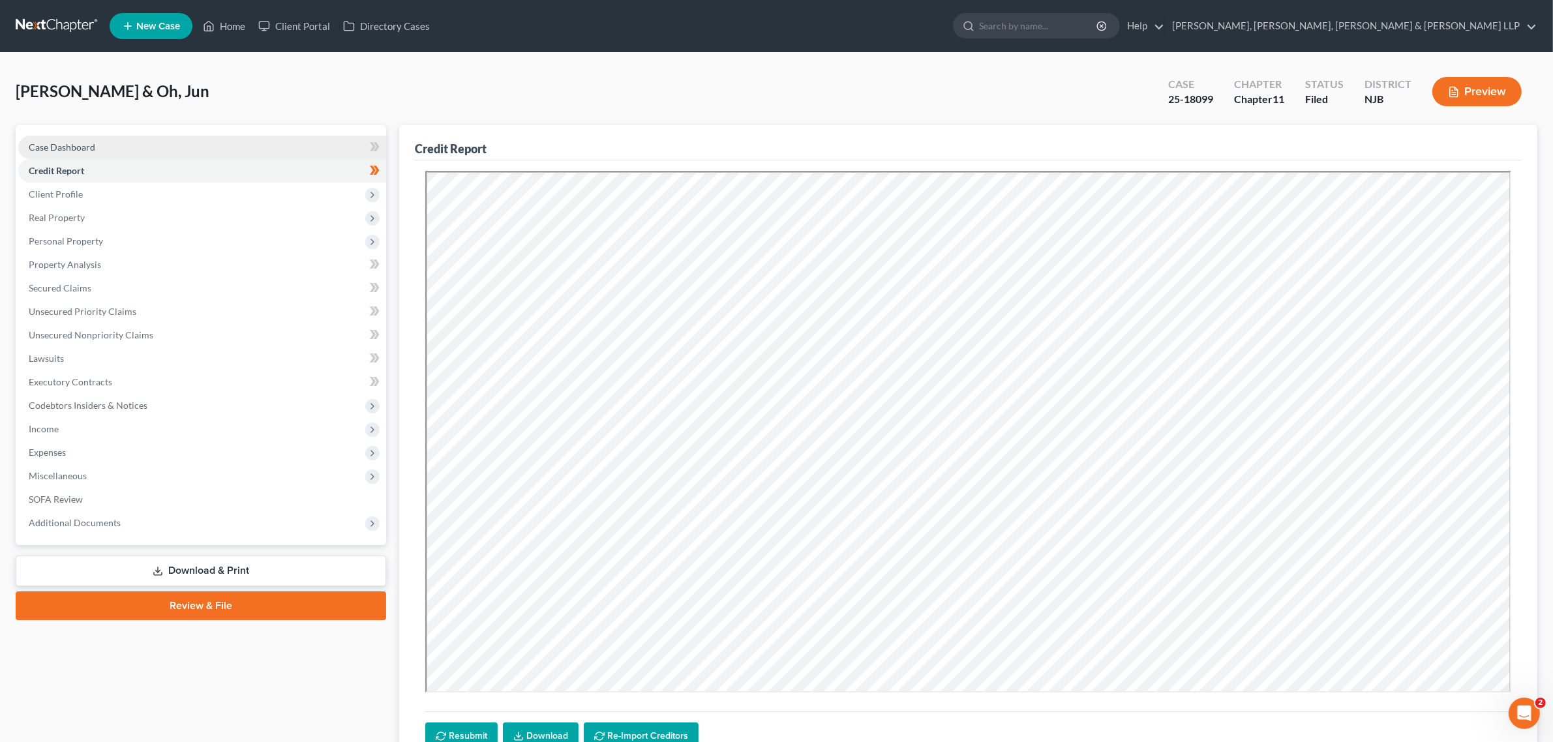
click at [89, 154] on link "Case Dashboard" at bounding box center [202, 147] width 368 height 23
select select "6"
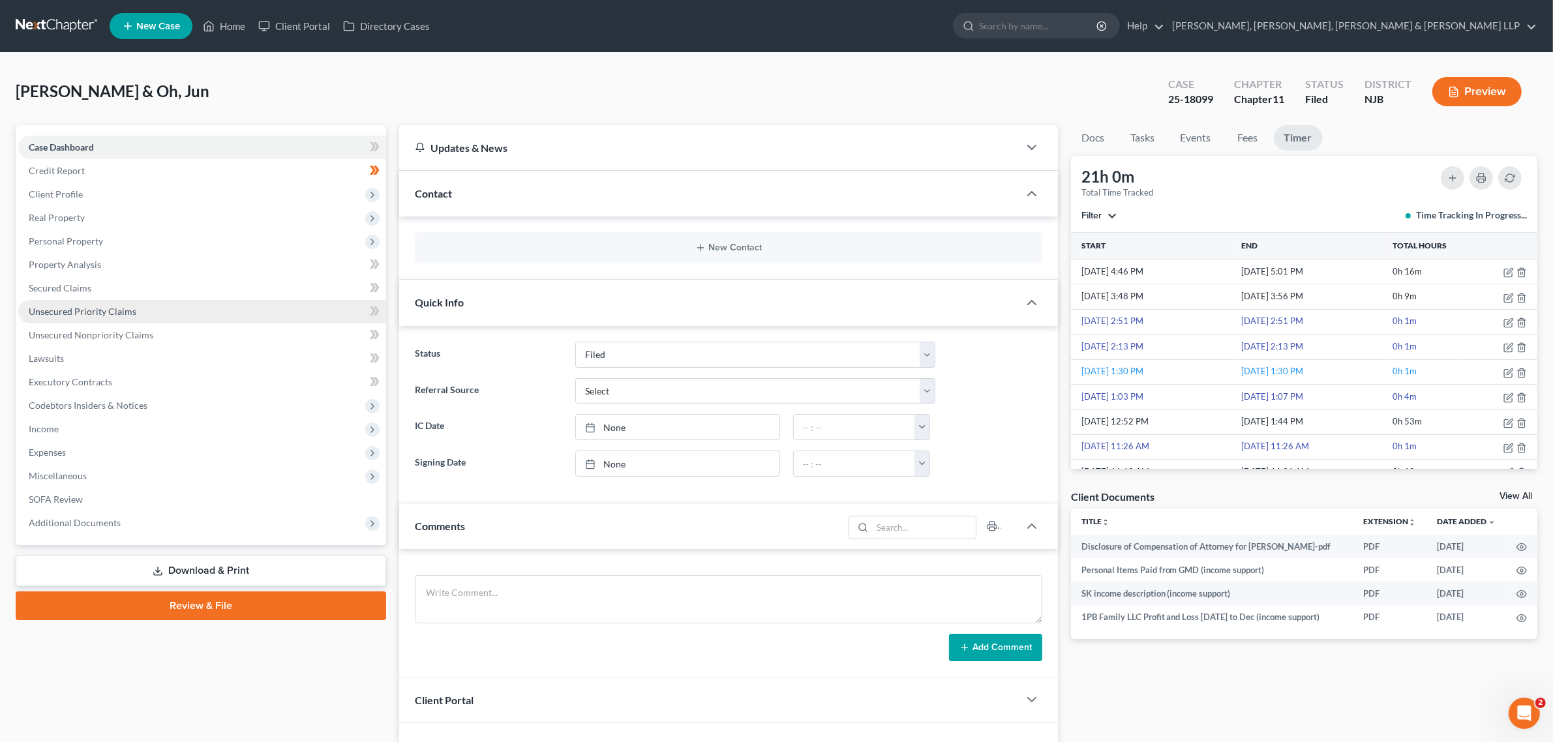
click at [98, 300] on link "Unsecured Priority Claims" at bounding box center [202, 311] width 368 height 23
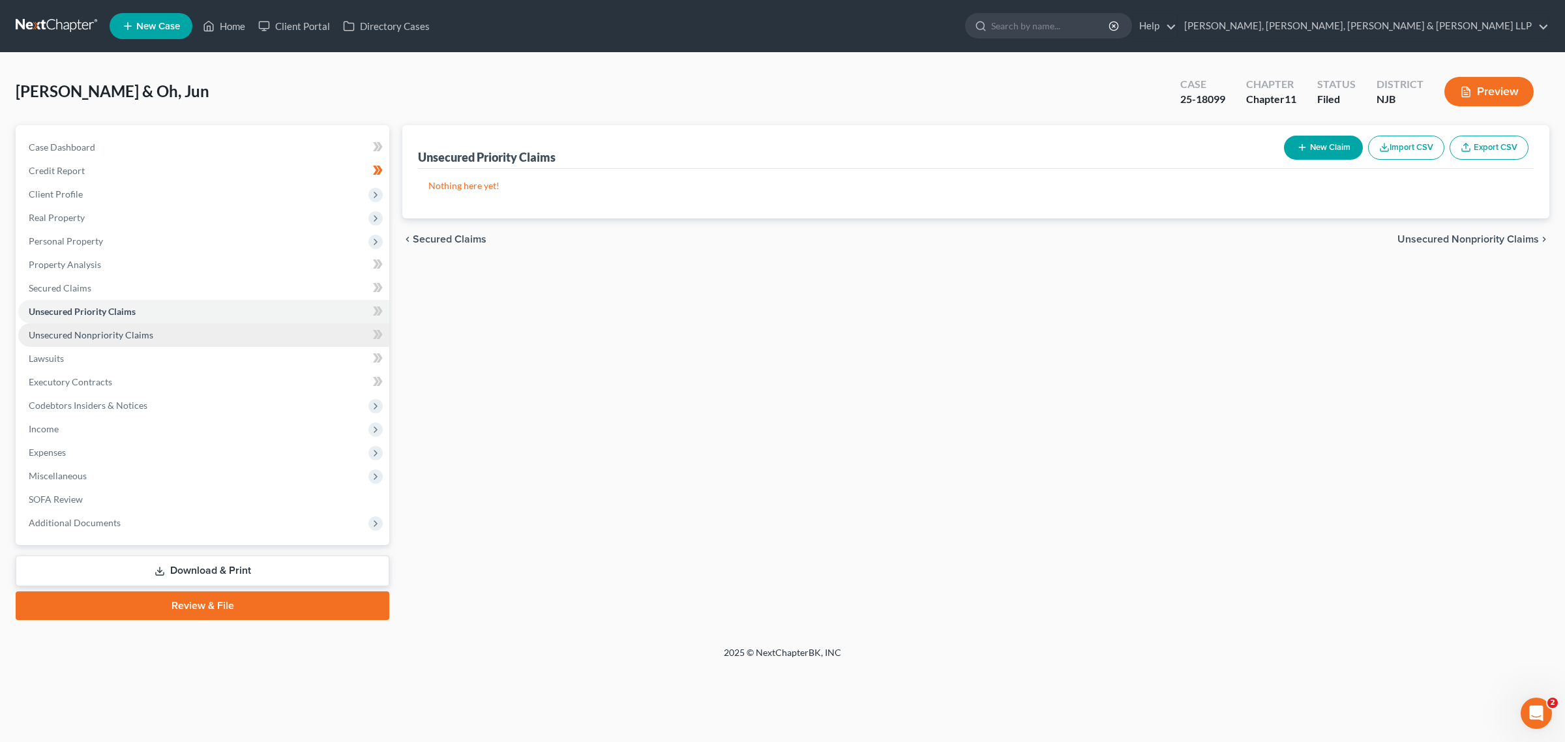
click at [98, 330] on span "Unsecured Nonpriority Claims" at bounding box center [91, 334] width 125 height 11
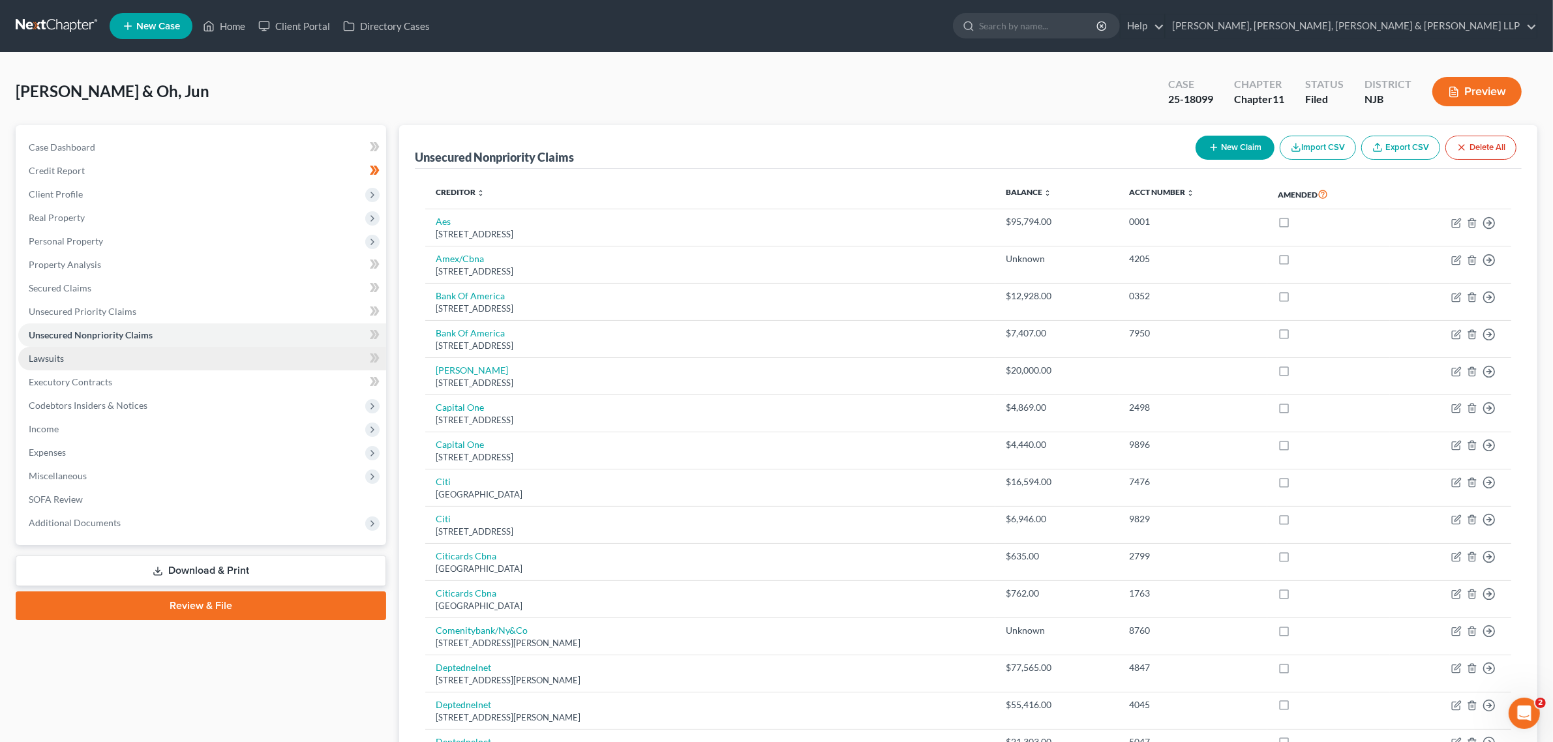
click at [101, 351] on link "Lawsuits" at bounding box center [202, 358] width 368 height 23
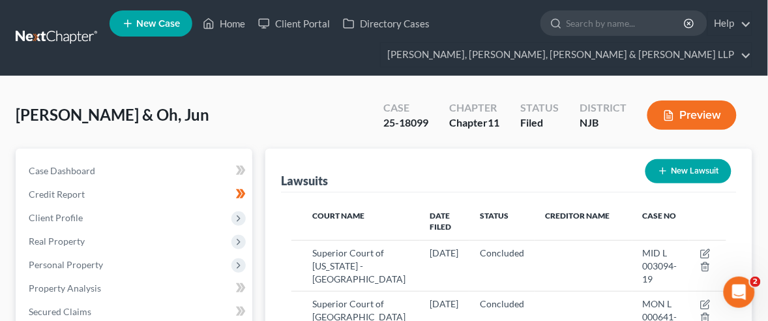
click at [398, 67] on ul "New Case Home Client Portal Directory Cases - No Result - See all results Or Pr…" at bounding box center [431, 38] width 643 height 63
